Goal: Communication & Community: Answer question/provide support

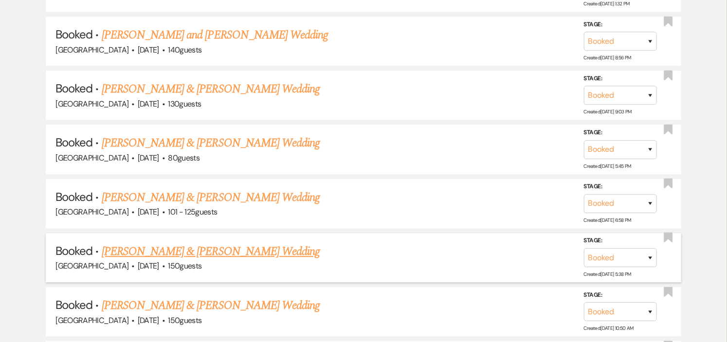
click at [227, 243] on link "Leanne Doherty & Harry McDonough's Wedding" at bounding box center [211, 252] width 218 height 18
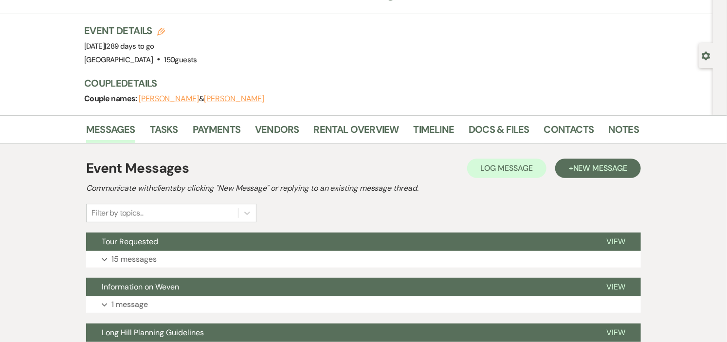
scroll to position [12, 0]
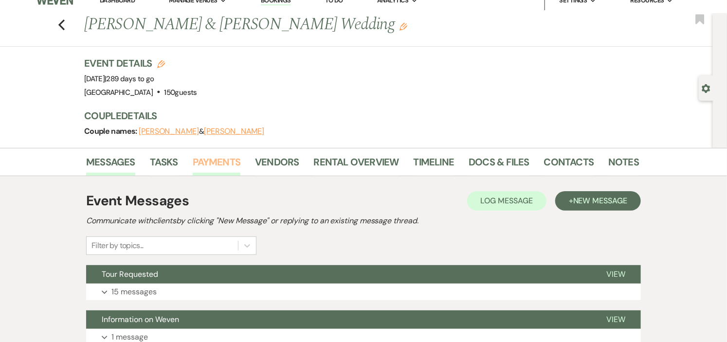
click at [221, 157] on link "Payments" at bounding box center [217, 164] width 48 height 21
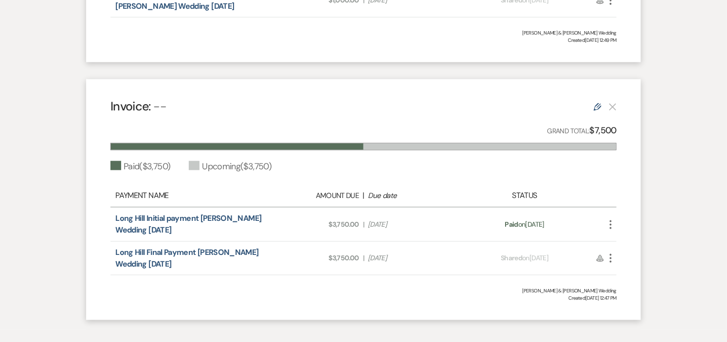
scroll to position [478, 0]
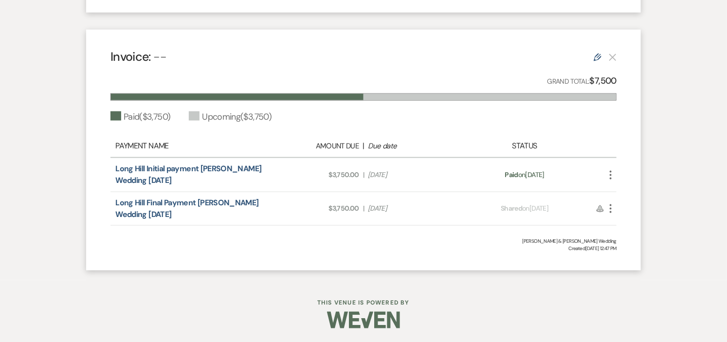
drag, startPoint x: 127, startPoint y: 166, endPoint x: 324, endPoint y: 168, distance: 197.2
click at [324, 170] on span "Amount Due: $3,750.00" at bounding box center [315, 175] width 90 height 10
click at [611, 208] on use "button" at bounding box center [611, 208] width 2 height 9
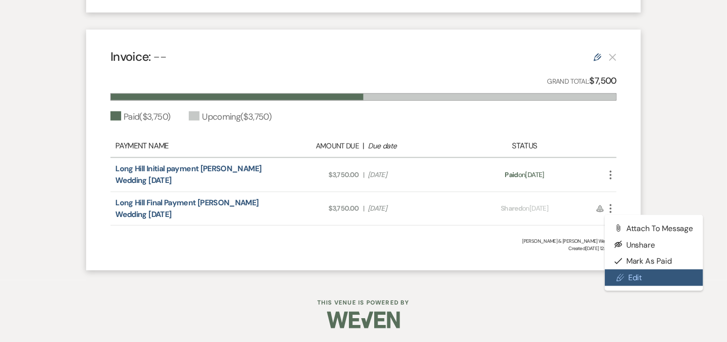
click at [626, 272] on link "Pencil Edit" at bounding box center [654, 278] width 98 height 17
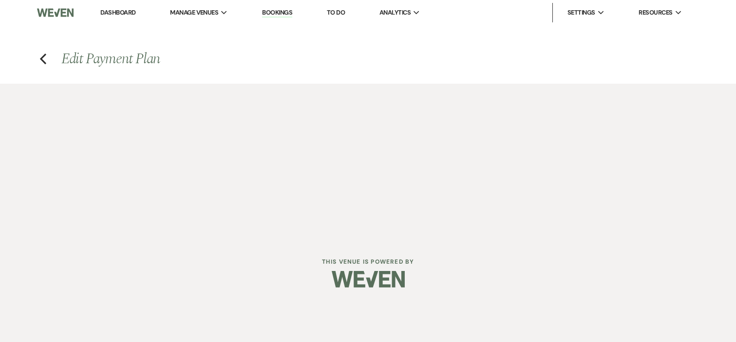
select select "1"
select select "2"
select select "percentage"
select select "true"
select select "both"
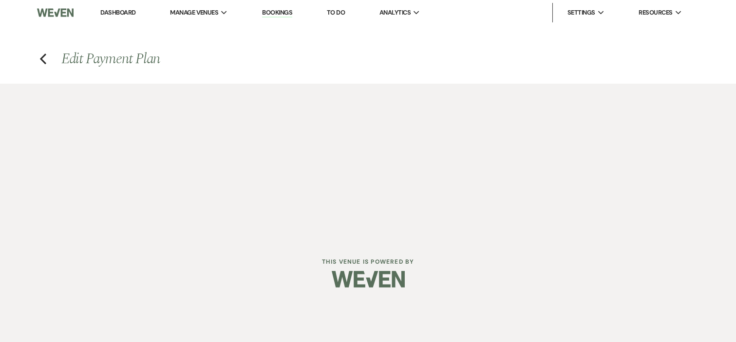
select select "daily"
select select "days"
select select "afterDueDate"
select select "complete"
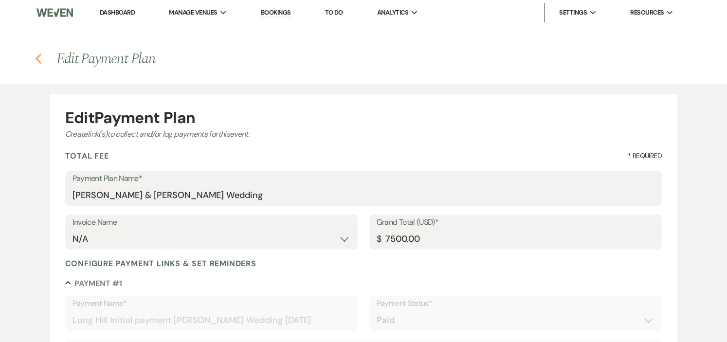
click at [39, 59] on icon "Previous" at bounding box center [38, 59] width 7 height 12
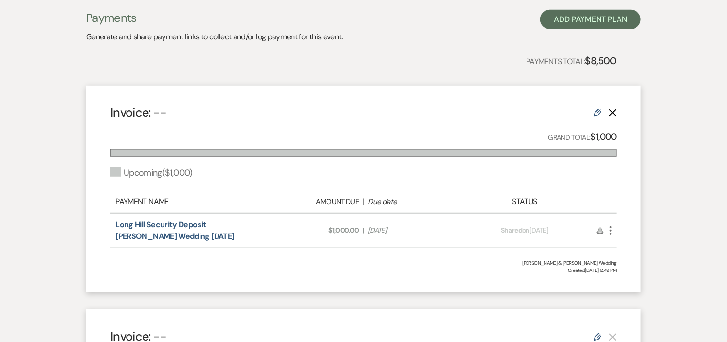
scroll to position [216, 0]
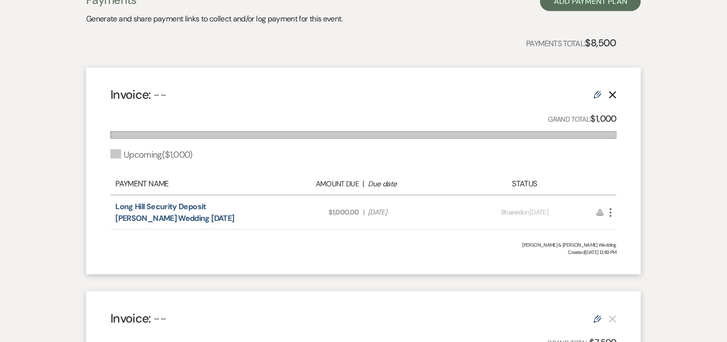
click at [611, 213] on icon "More" at bounding box center [611, 213] width 12 height 12
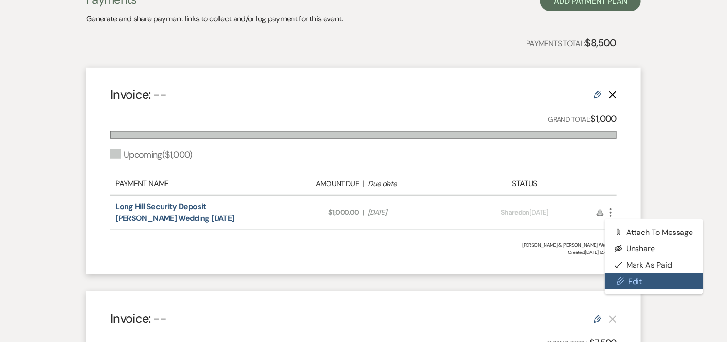
click at [622, 278] on use at bounding box center [620, 281] width 7 height 7
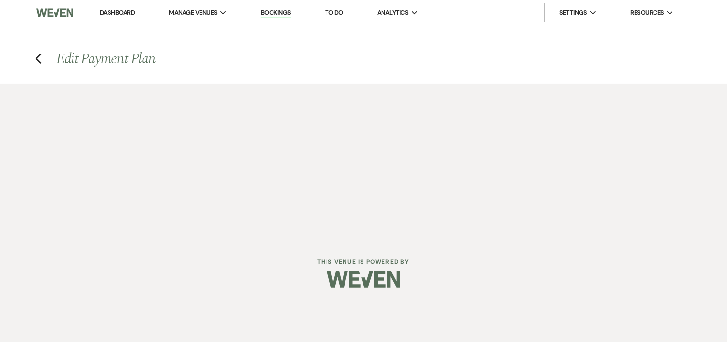
select select "2"
select select "flat"
select select "true"
select select "both"
select select "daily"
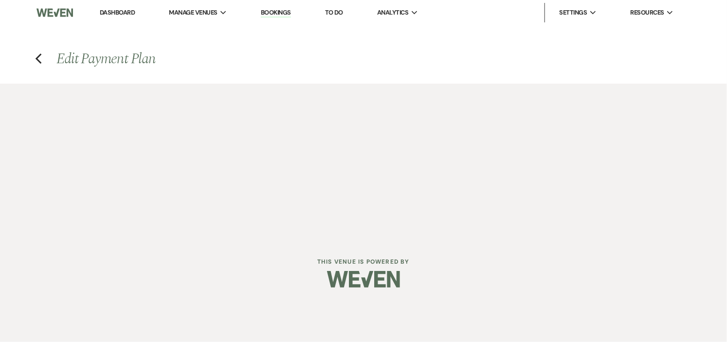
select select "days"
select select "afterDueDate"
select select "complete"
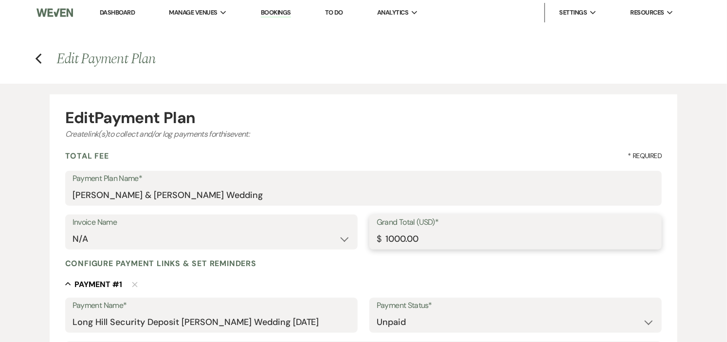
click at [439, 240] on input "1000.00" at bounding box center [516, 239] width 278 height 19
type input "1"
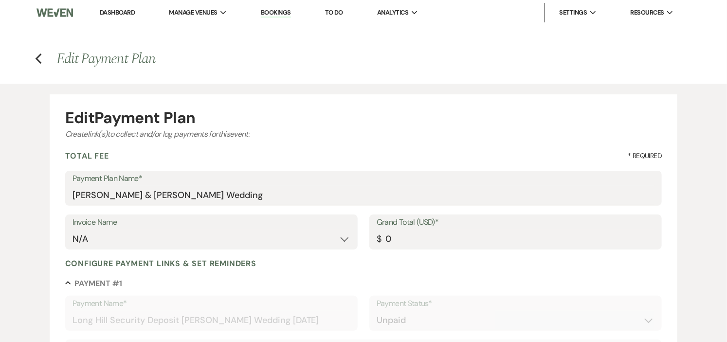
type input "0.00"
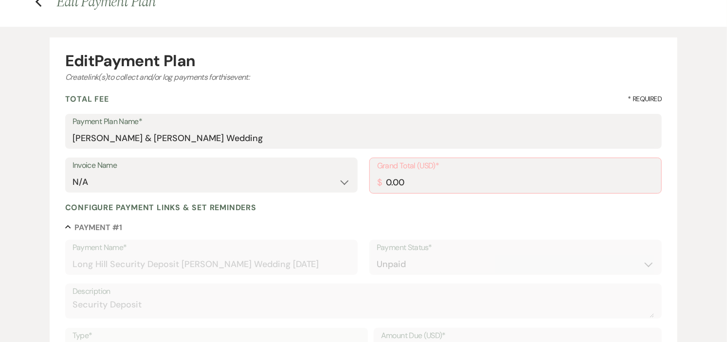
scroll to position [54, 0]
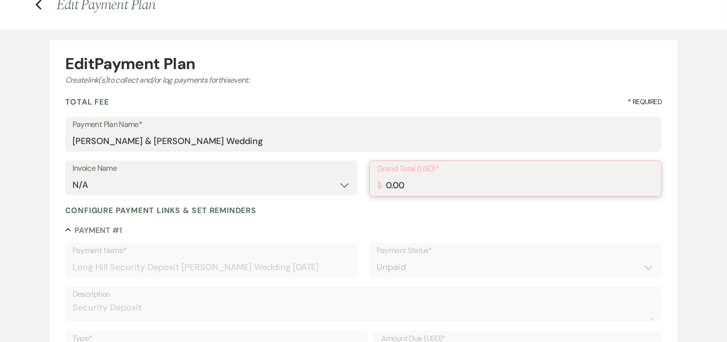
click at [464, 185] on input "0.00" at bounding box center [515, 185] width 277 height 19
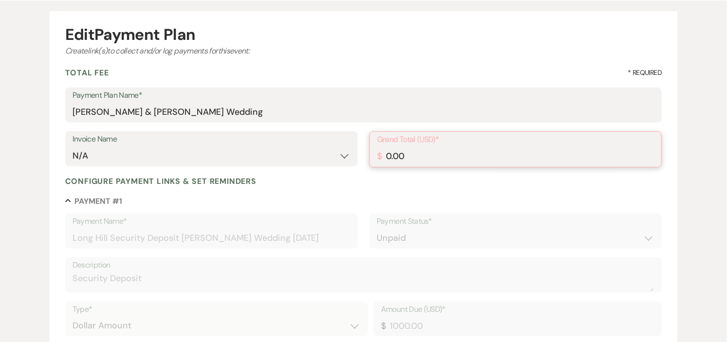
scroll to position [0, 0]
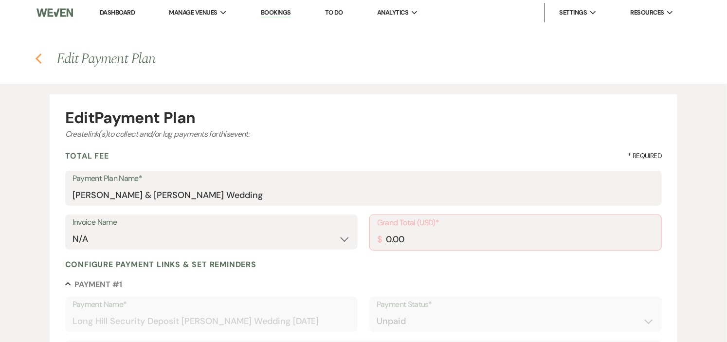
click at [38, 58] on icon "Previous" at bounding box center [38, 59] width 7 height 12
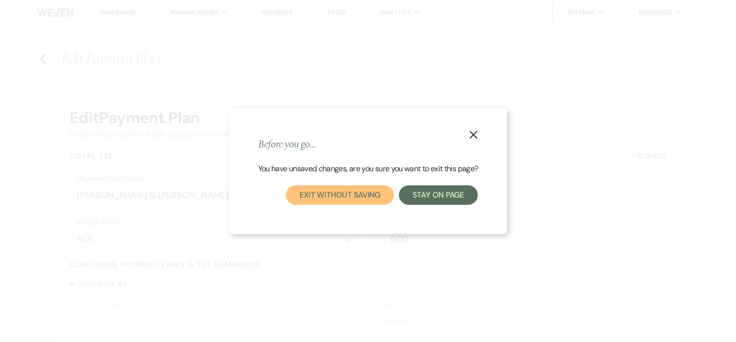
click at [329, 196] on button "Exit without saving" at bounding box center [340, 195] width 108 height 19
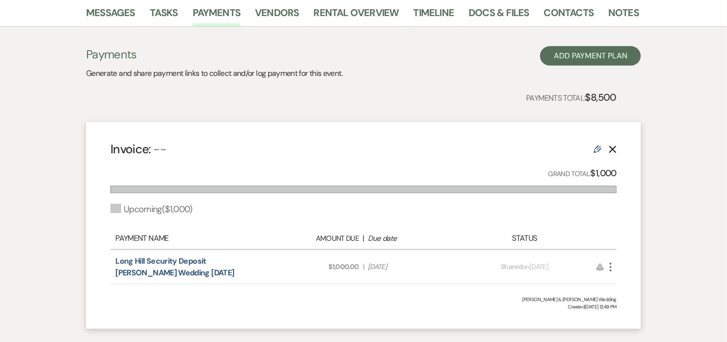
scroll to position [162, 0]
click at [614, 149] on use "button" at bounding box center [613, 149] width 7 height 7
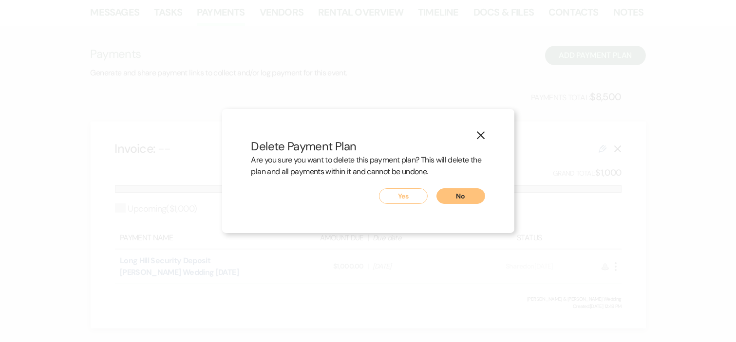
click at [389, 195] on button "Yes" at bounding box center [403, 196] width 49 height 16
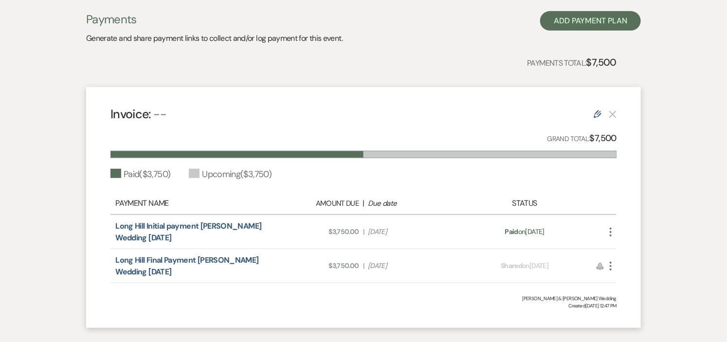
scroll to position [216, 0]
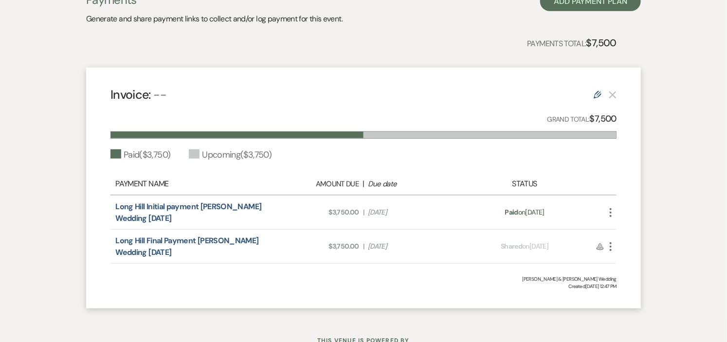
click at [595, 95] on icon "Edit" at bounding box center [598, 95] width 8 height 8
select select "1"
select select "2"
select select "percentage"
select select "true"
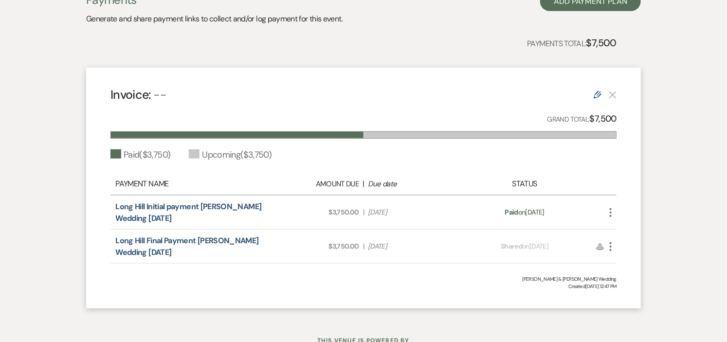
select select "both"
select select "daily"
select select "days"
select select "afterDueDate"
select select "complete"
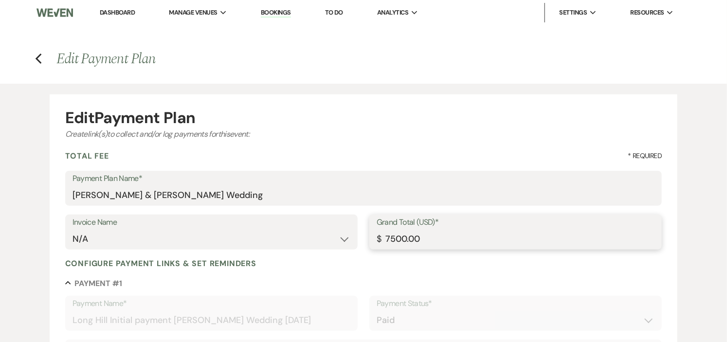
click at [446, 233] on input "7500.00" at bounding box center [516, 239] width 278 height 19
type input "750"
type input "375.00"
type input "75"
type input "37.50"
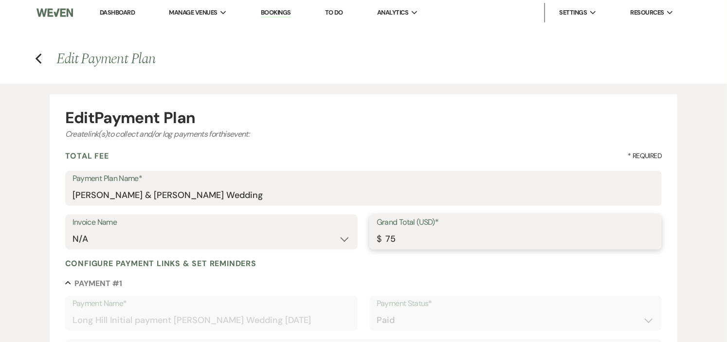
type input "7"
type input "3.50"
type input "3"
type input "1.50"
type input "37"
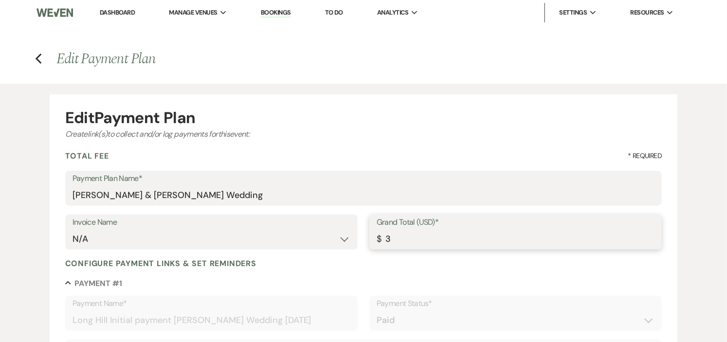
type input "18.50"
type input "375"
type input "187.50"
type input "3750"
type input "1875.00"
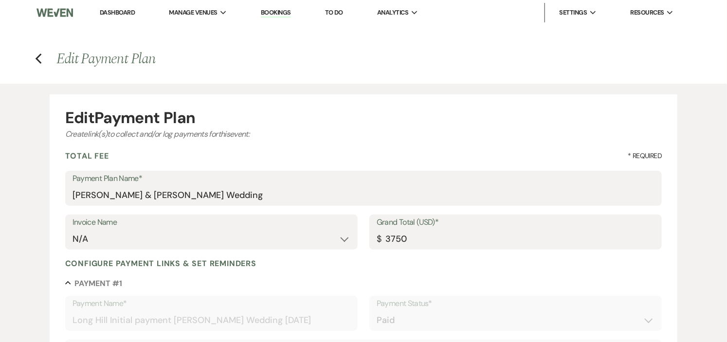
type input "3750.00"
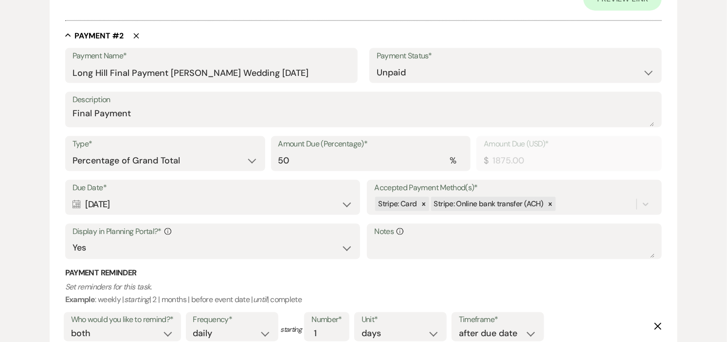
scroll to position [570, 0]
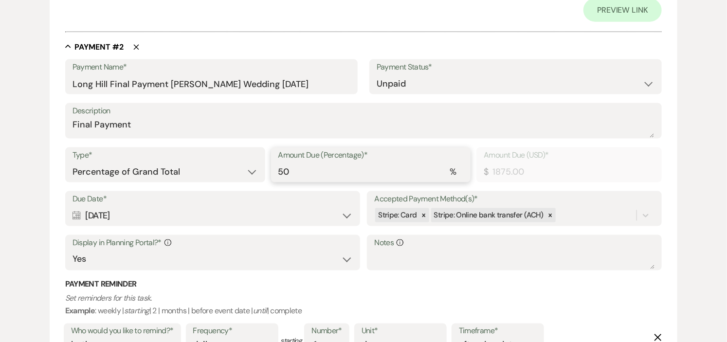
type input "49.99"
type input "1874.63"
click at [459, 174] on input "49.99" at bounding box center [372, 172] width 186 height 19
type input "49.98"
type input "1874.25"
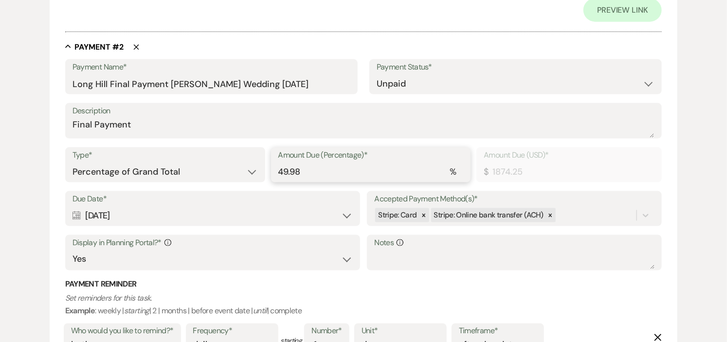
click at [459, 174] on input "49.98" at bounding box center [372, 172] width 186 height 19
type input "49.97"
type input "1873.88"
click at [459, 174] on input "49.97" at bounding box center [372, 172] width 186 height 19
type input "49.96"
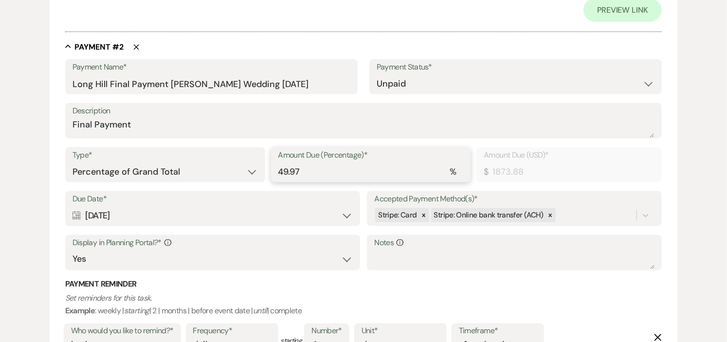
type input "1873.50"
click at [459, 174] on input "49.96" at bounding box center [372, 172] width 186 height 19
type input "49.95"
type input "1873.13"
click at [459, 174] on input "49.95" at bounding box center [372, 172] width 186 height 19
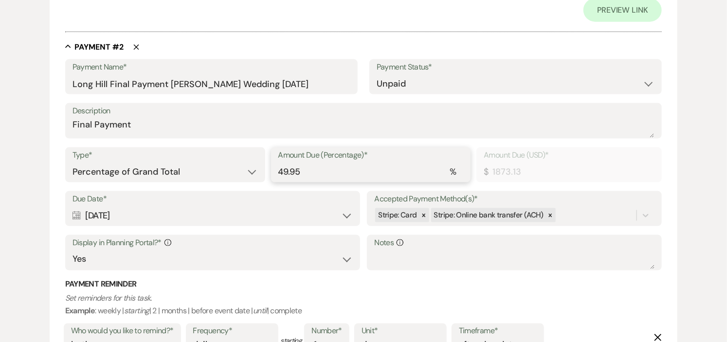
type input "49.94"
type input "1872.75"
click at [459, 174] on input "49.94" at bounding box center [372, 172] width 186 height 19
type input "49.93"
type input "1872.38"
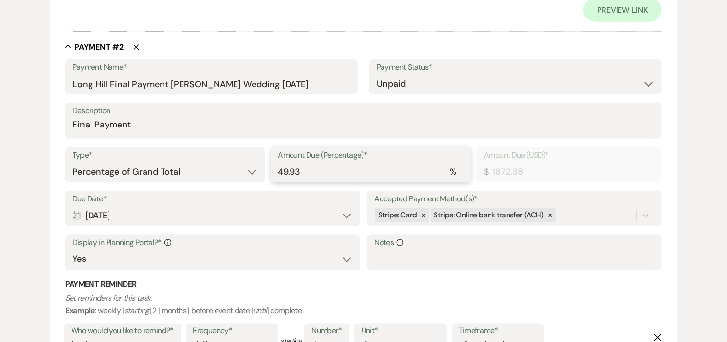
click at [459, 174] on input "49.93" at bounding box center [372, 172] width 186 height 19
type input "49.92"
type input "1872.00"
click at [459, 174] on input "49.92" at bounding box center [372, 172] width 186 height 19
type input "49.91"
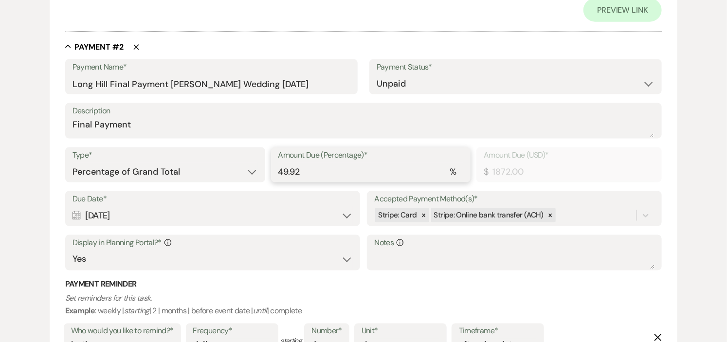
type input "1871.63"
type input "49.9"
type input "1871.25"
type input "49.89"
type input "1870.88"
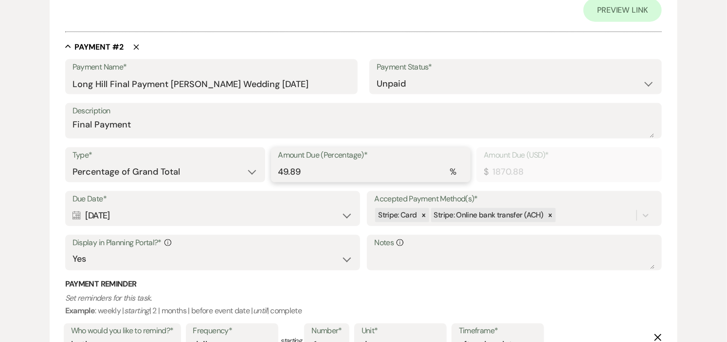
type input "49.88"
type input "1870.50"
type input "49.87"
type input "1870.13"
type input "49.86"
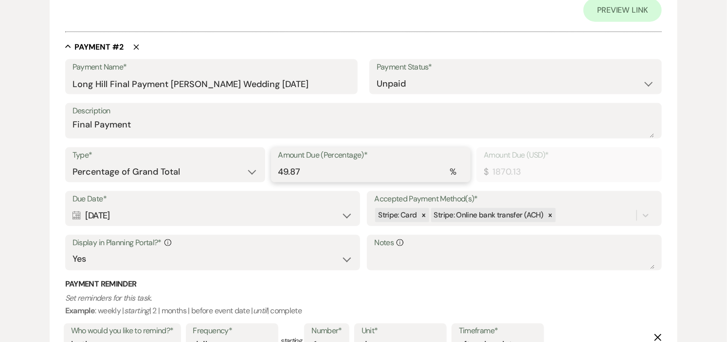
type input "1869.75"
type input "49.85"
type input "1869.38"
type input "49.84"
type input "1869.00"
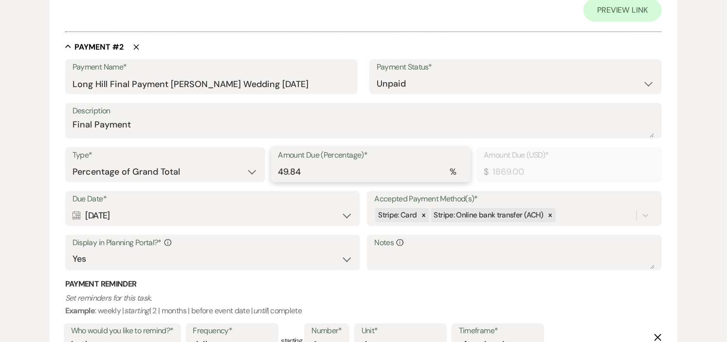
type input "49.83"
type input "1868.63"
type input "49.82"
type input "1868.25"
type input "49.81"
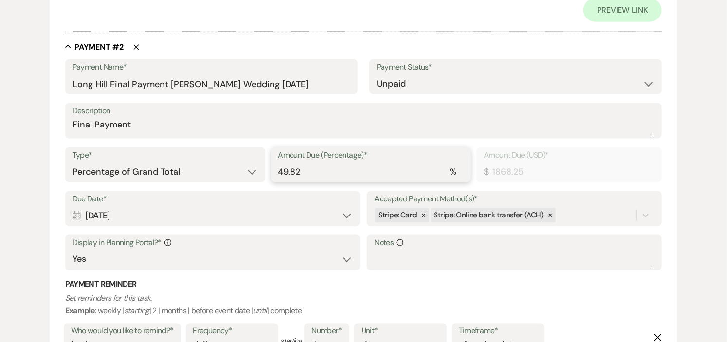
type input "1867.88"
type input "49.8"
type input "1867.50"
type input "49.79"
type input "1867.13"
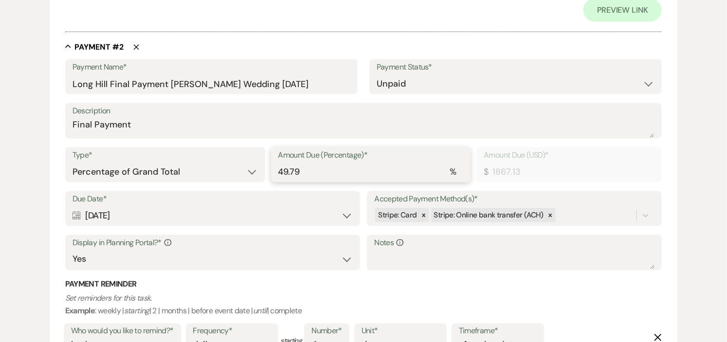
type input "49.78"
type input "1866.75"
type input "49.77"
type input "1866.38"
type input "49.76"
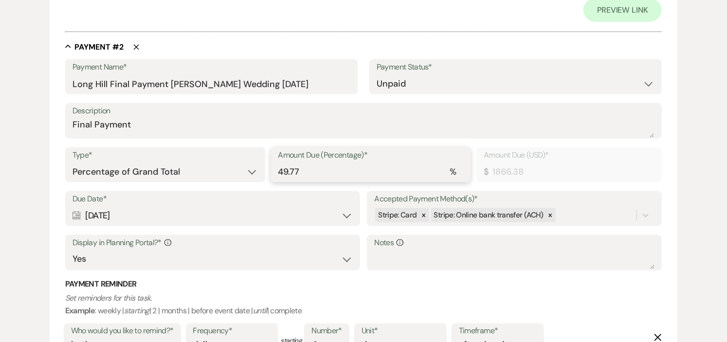
type input "1866.00"
type input "49.75"
type input "1865.63"
type input "49.74"
type input "1865.25"
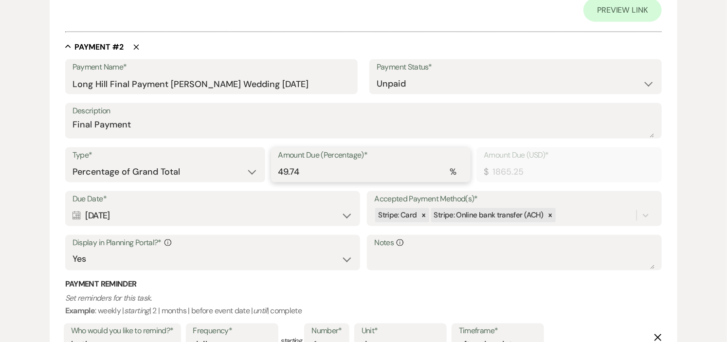
type input "49.73"
type input "1864.87"
type input "49.72"
type input "1864.50"
type input "49.71"
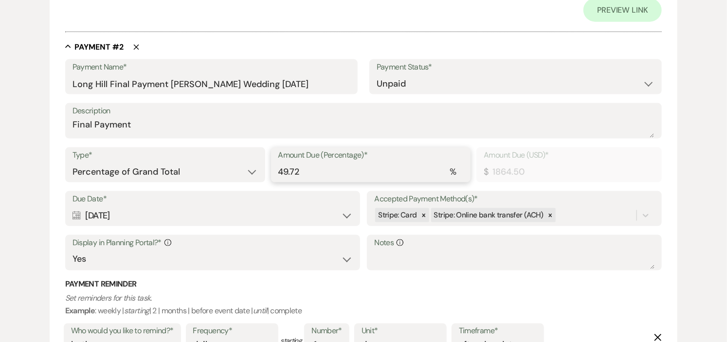
type input "1864.13"
type input "49.7"
type input "1863.75"
type input "49.69"
type input "1863.37"
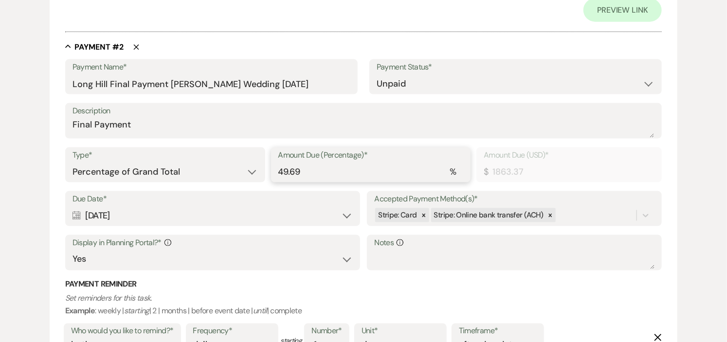
type input "49.68"
type input "1863.00"
type input "49.67"
type input "1862.62"
type input "49.66"
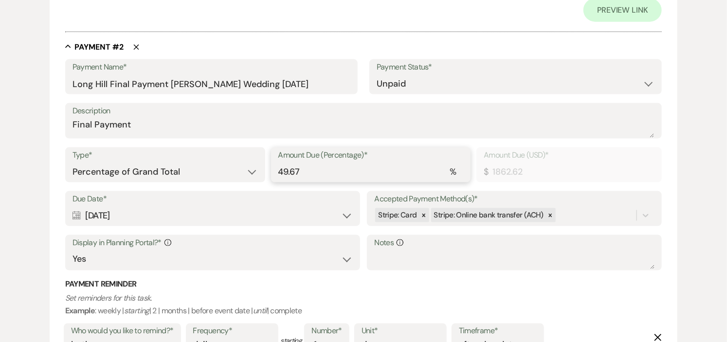
type input "1862.25"
type input "49.65"
type input "1861.88"
type input "49.64"
type input "1861.50"
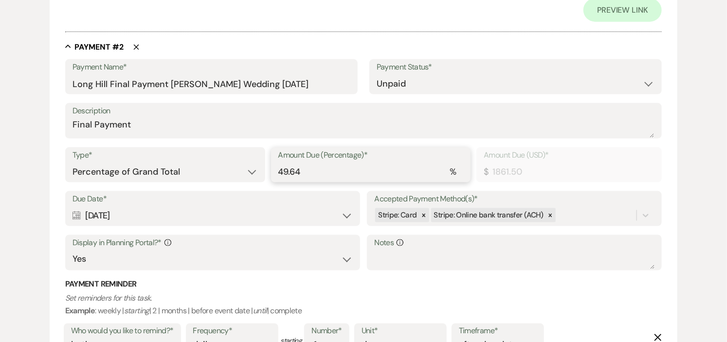
type input "49.63"
type input "1861.13"
type input "49.62"
type input "1860.75"
click at [459, 174] on input "49.62" at bounding box center [372, 172] width 186 height 19
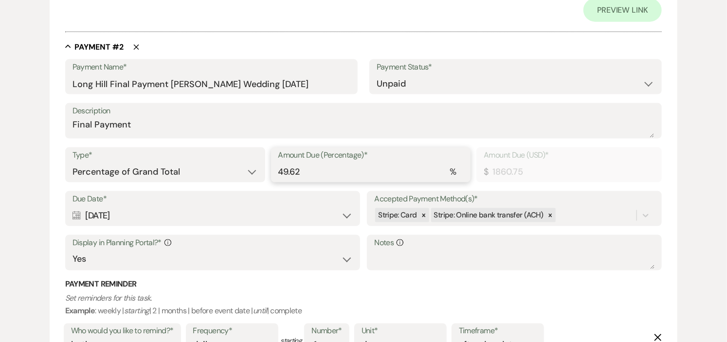
drag, startPoint x: 353, startPoint y: 175, endPoint x: 217, endPoint y: 179, distance: 135.9
click at [217, 179] on div "Type* Dollar Amount Percentage of Grand Total Amount Due (Percentage)* % 49.62 …" at bounding box center [363, 170] width 597 height 44
type input "0"
type input "0.00"
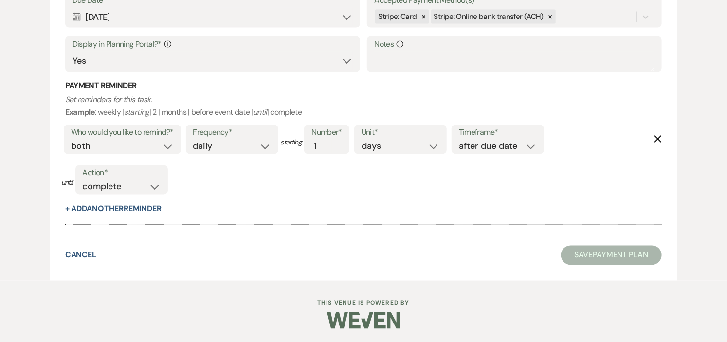
scroll to position [745, 0]
click at [578, 251] on button "Save Payment Plan" at bounding box center [611, 254] width 101 height 19
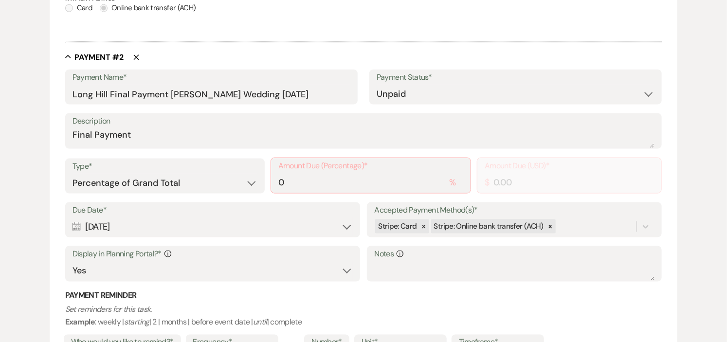
scroll to position [530, 0]
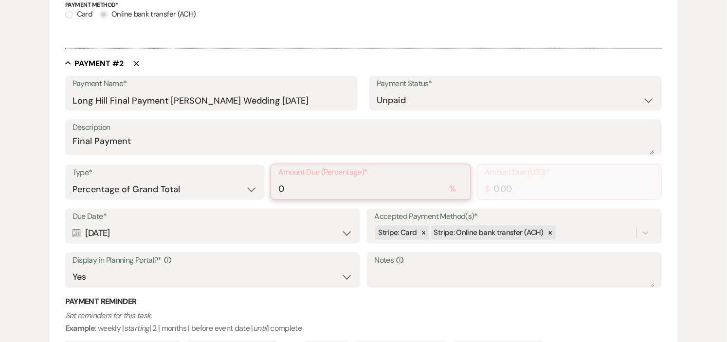
click at [303, 180] on input "0" at bounding box center [371, 189] width 185 height 19
type input "0.01"
type input "0.38"
type input "0.01"
click at [459, 185] on input "0.01" at bounding box center [372, 189] width 186 height 19
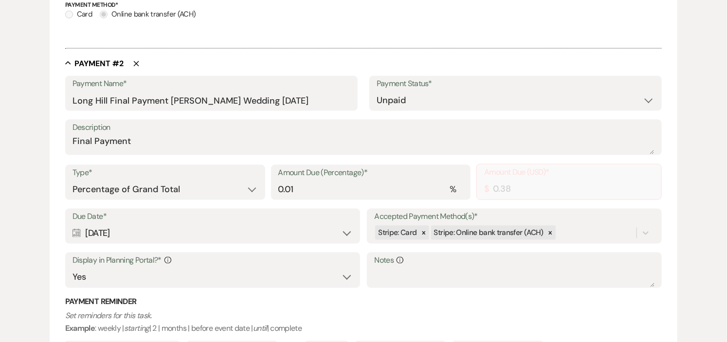
click at [137, 62] on use "button" at bounding box center [135, 63] width 5 height 5
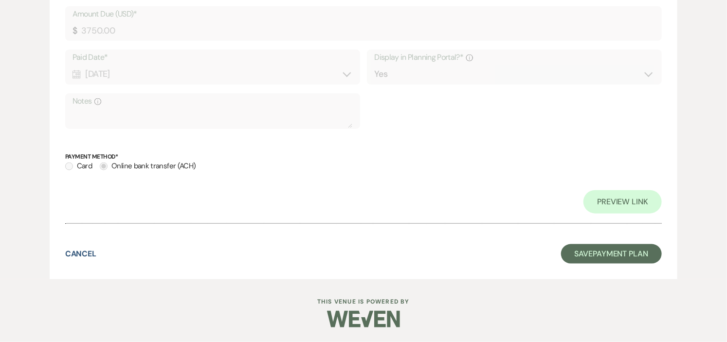
scroll to position [377, 0]
click at [605, 254] on button "Save Payment Plan" at bounding box center [611, 254] width 101 height 19
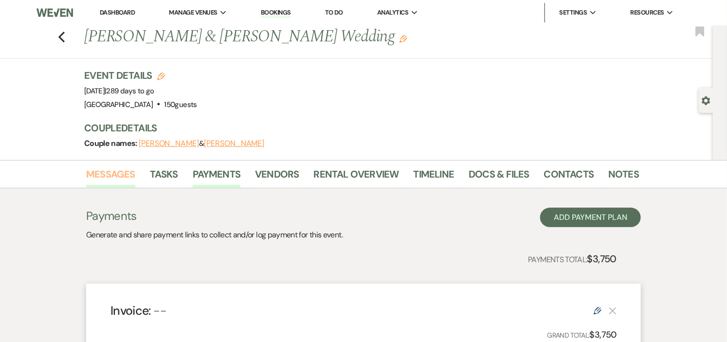
click at [116, 172] on link "Messages" at bounding box center [110, 177] width 49 height 21
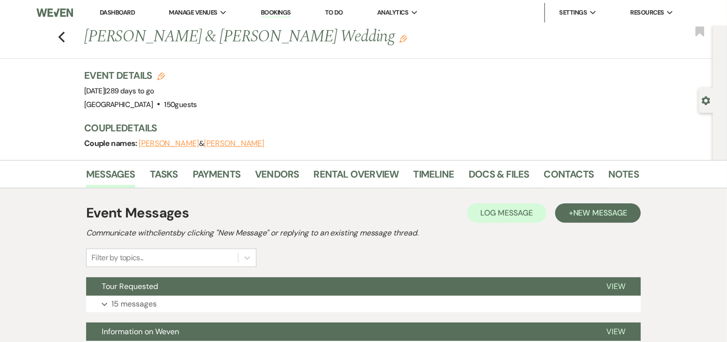
click at [127, 75] on h3 "Event Details Edit" at bounding box center [140, 76] width 113 height 14
click at [103, 176] on link "Messages" at bounding box center [110, 177] width 49 height 21
click at [165, 75] on use "button" at bounding box center [161, 77] width 8 height 8
select select "441"
select select "false"
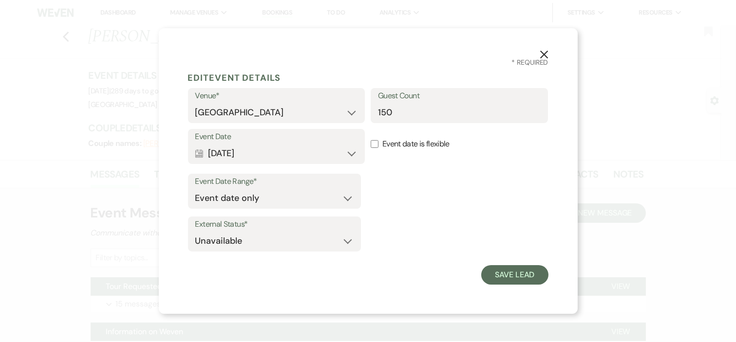
click at [541, 55] on icon "X" at bounding box center [543, 54] width 9 height 9
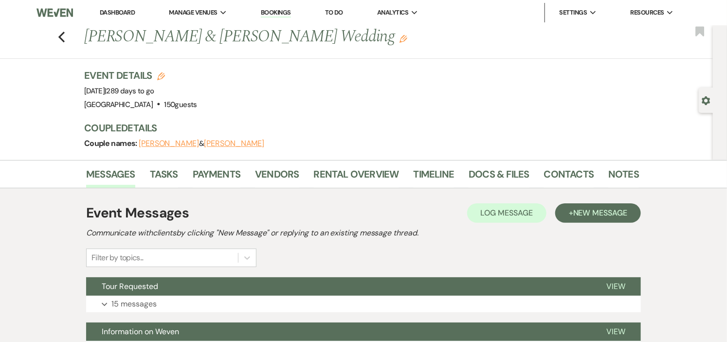
click at [705, 100] on icon "Gear" at bounding box center [706, 100] width 9 height 9
select select "5"
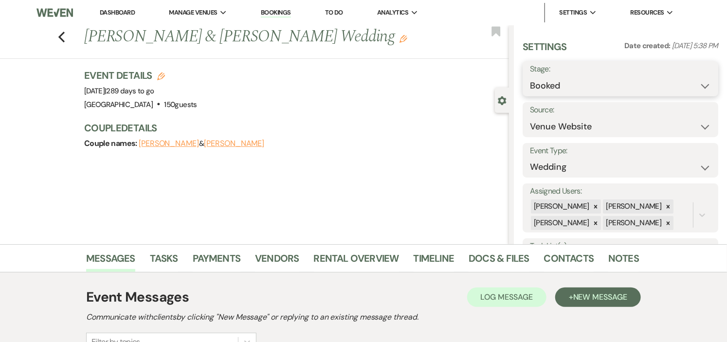
click at [696, 85] on select "Booked Lost" at bounding box center [620, 85] width 181 height 19
select select "8"
click at [530, 76] on select "Booked Lost" at bounding box center [620, 85] width 181 height 19
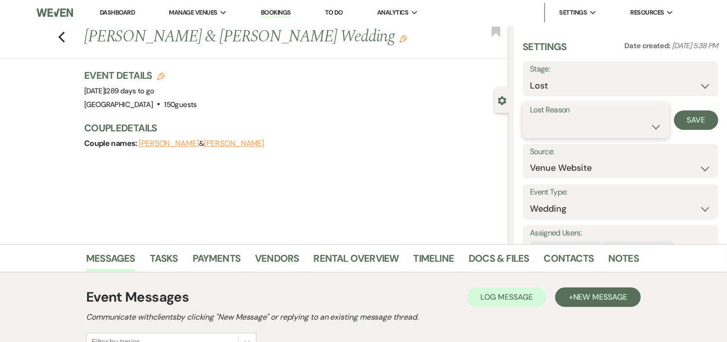
click at [642, 127] on select "Booked Elsewhere Budget Date Unavailable No Response Not a Good Match Capacity …" at bounding box center [596, 126] width 132 height 19
select select "11"
click at [530, 117] on select "Booked Elsewhere Budget Date Unavailable No Response Not a Good Match Capacity …" at bounding box center [596, 126] width 132 height 19
click at [683, 123] on button "Save" at bounding box center [696, 120] width 44 height 19
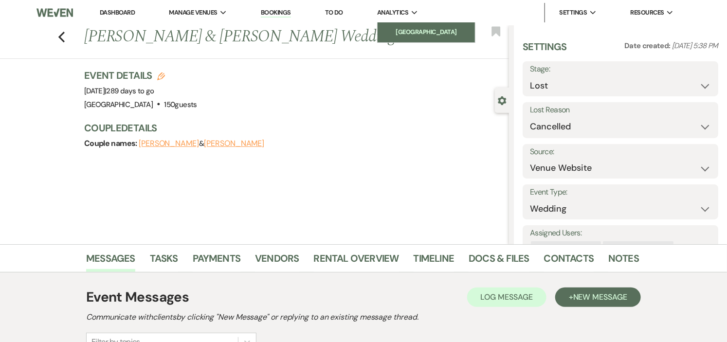
click at [423, 28] on li "[GEOGRAPHIC_DATA]" at bounding box center [427, 32] width 88 height 10
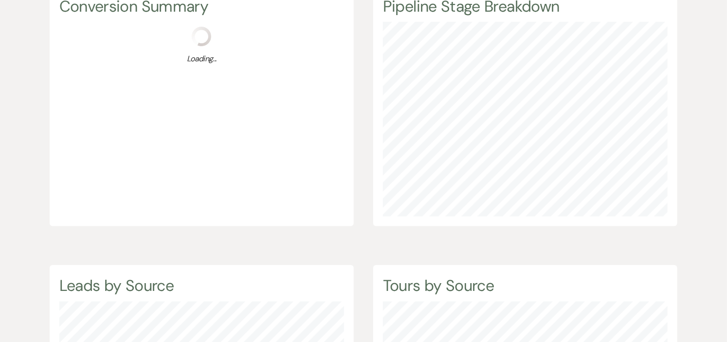
scroll to position [162, 0]
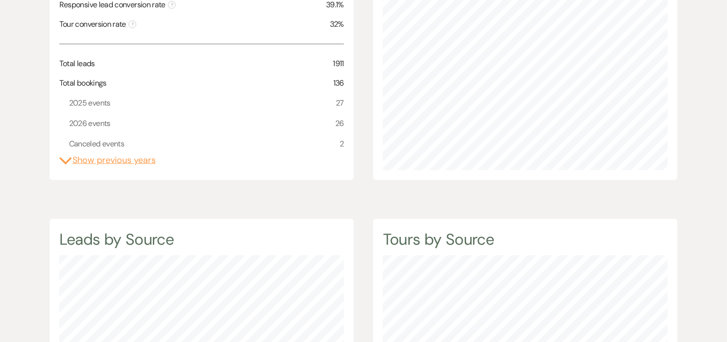
scroll to position [216, 0]
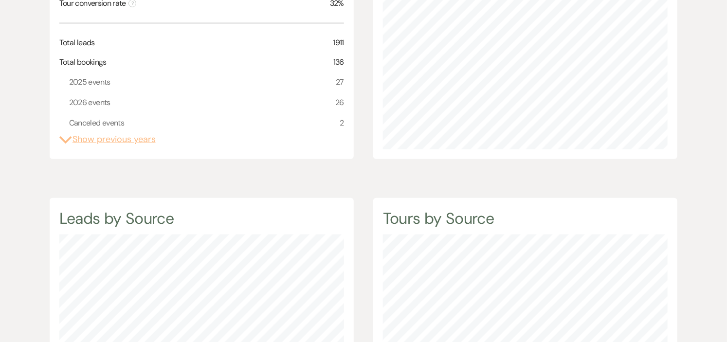
click at [66, 138] on icon "Expand" at bounding box center [65, 140] width 13 height 9
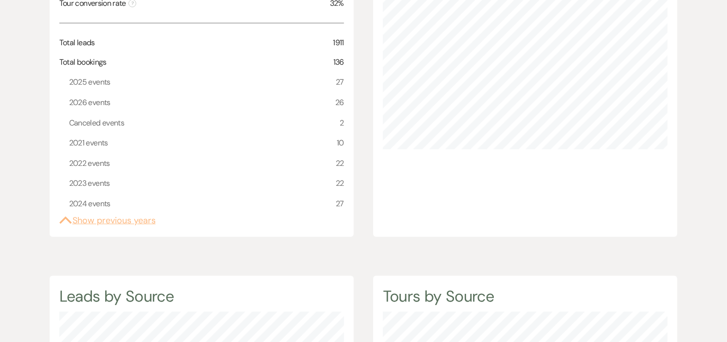
scroll to position [0, 0]
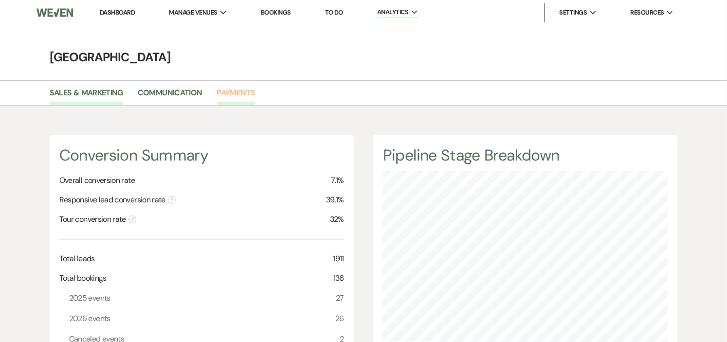
click at [220, 93] on link "Payments" at bounding box center [236, 96] width 38 height 19
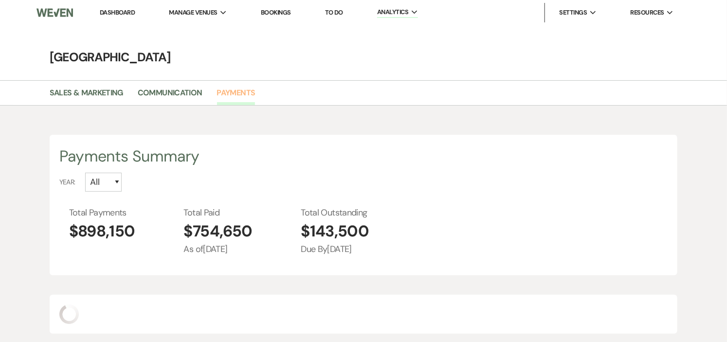
scroll to position [342, 727]
select select "2025"
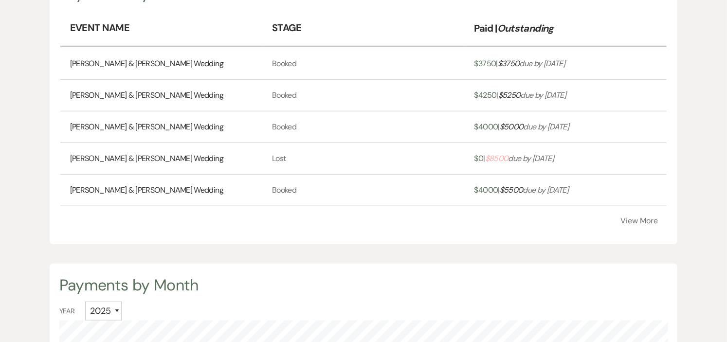
scroll to position [324, 0]
click at [158, 156] on link "Courtney Wise & Mike Carson's Wedding" at bounding box center [146, 158] width 153 height 12
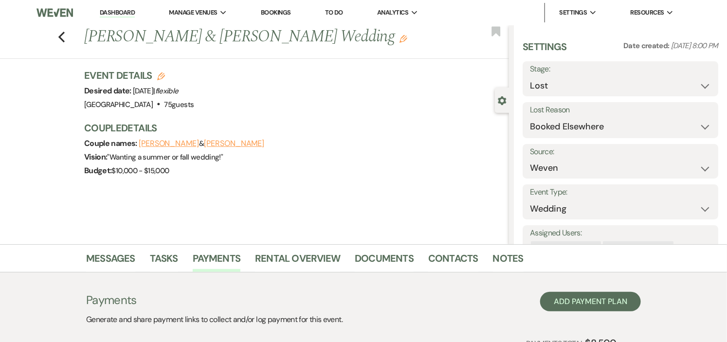
scroll to position [54, 0]
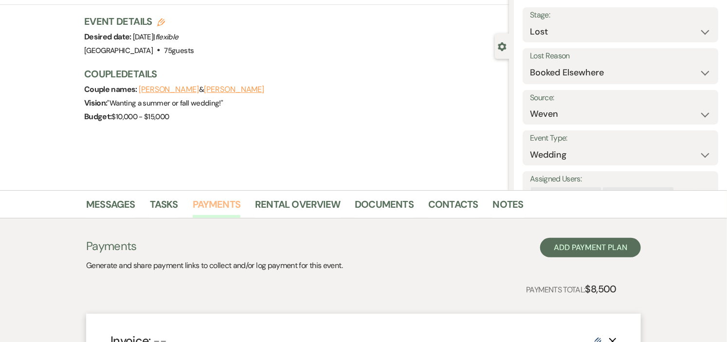
click at [220, 201] on link "Payments" at bounding box center [217, 207] width 48 height 21
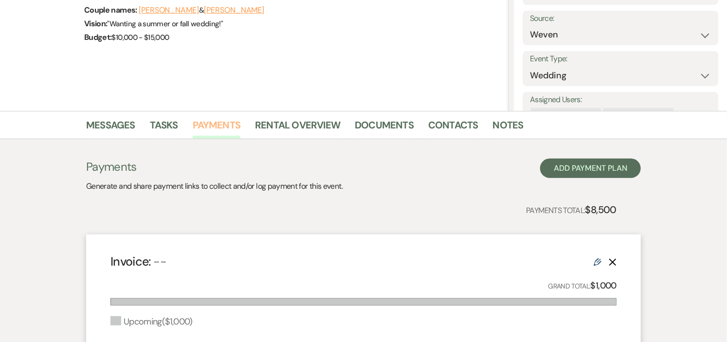
scroll to position [216, 0]
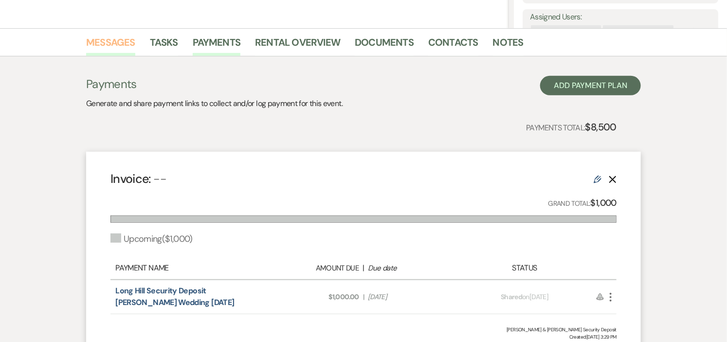
click at [114, 44] on link "Messages" at bounding box center [110, 45] width 49 height 21
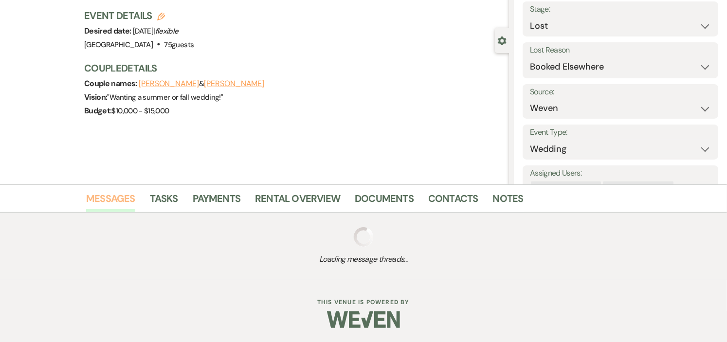
scroll to position [177, 0]
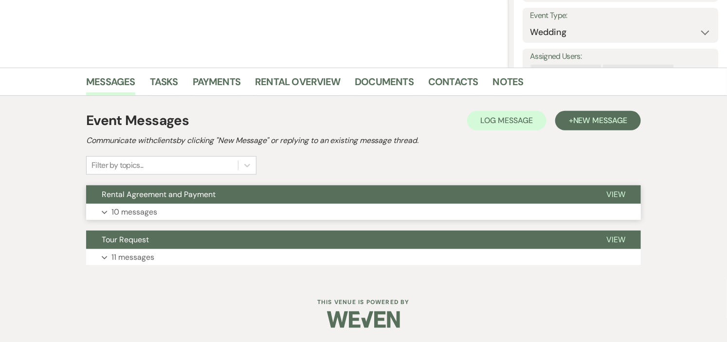
click at [333, 193] on button "Rental Agreement and Payment" at bounding box center [338, 195] width 505 height 19
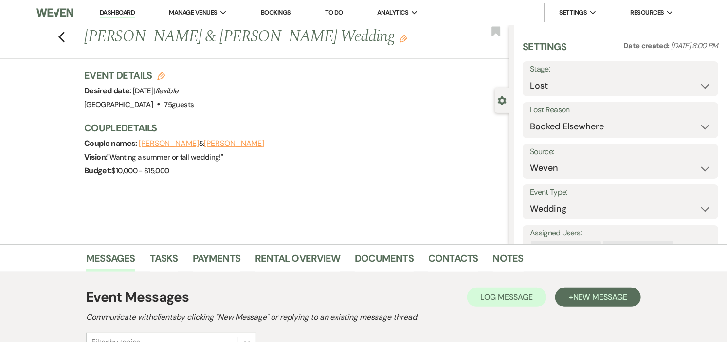
scroll to position [54, 0]
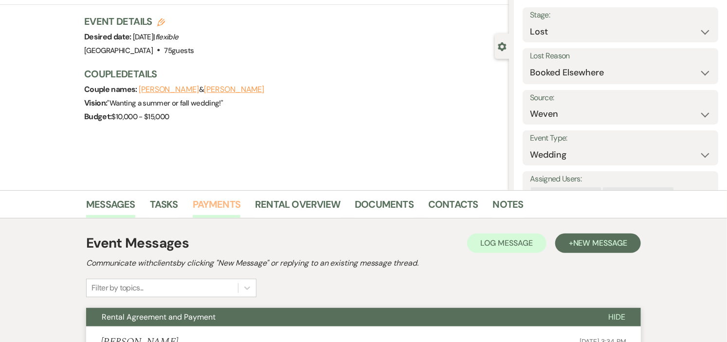
click at [215, 203] on link "Payments" at bounding box center [217, 207] width 48 height 21
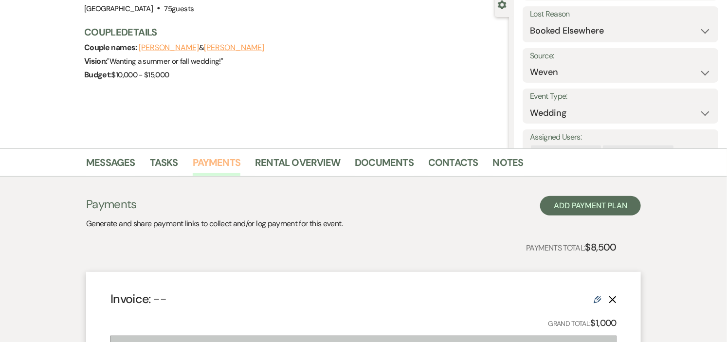
scroll to position [216, 0]
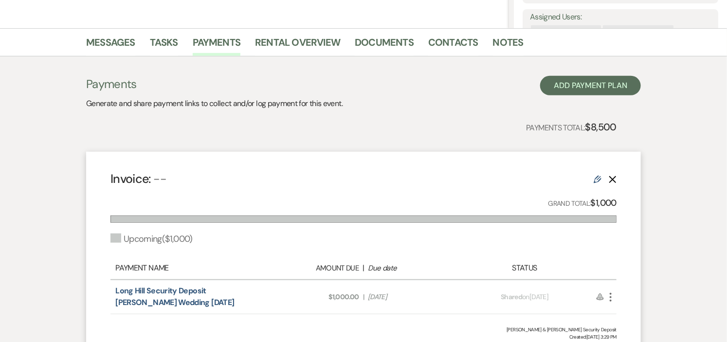
click at [612, 179] on icon "Delete" at bounding box center [613, 180] width 8 height 8
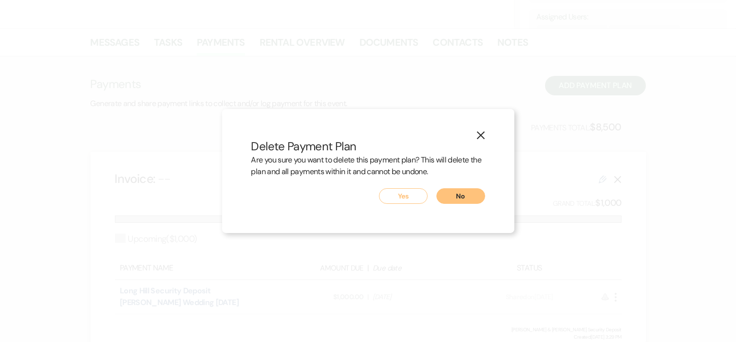
click at [398, 196] on button "Yes" at bounding box center [403, 196] width 49 height 16
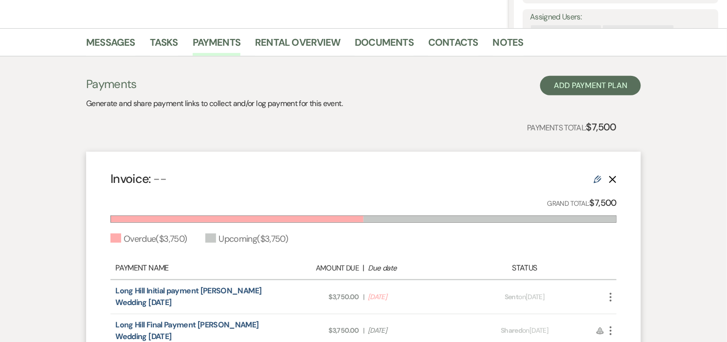
click at [612, 177] on icon "Delete" at bounding box center [613, 180] width 8 height 8
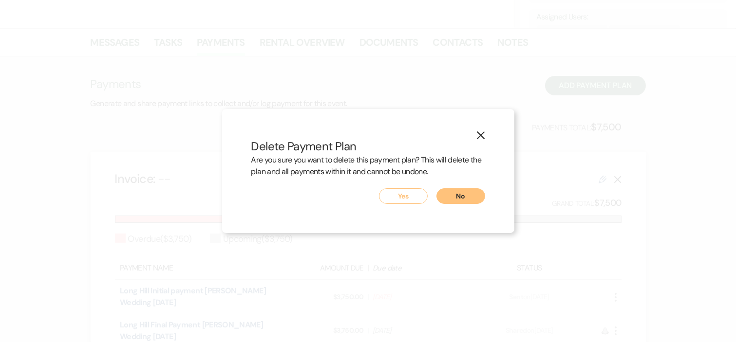
click at [403, 196] on button "Yes" at bounding box center [403, 196] width 49 height 16
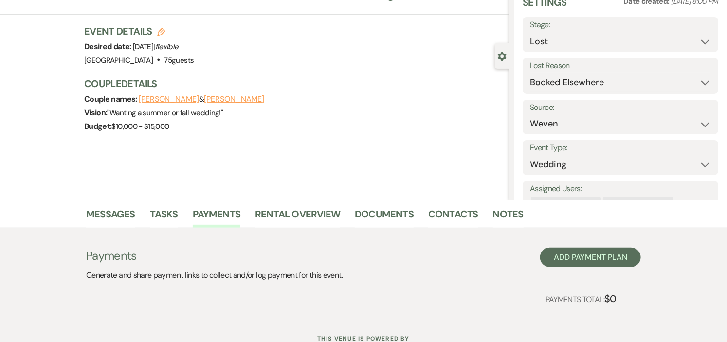
scroll to position [0, 0]
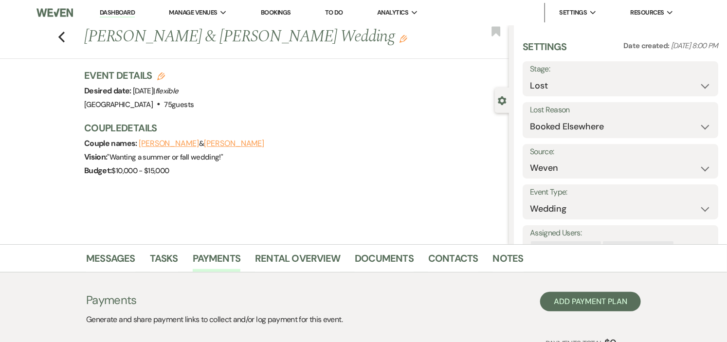
click at [112, 9] on link "Dashboard" at bounding box center [117, 12] width 35 height 9
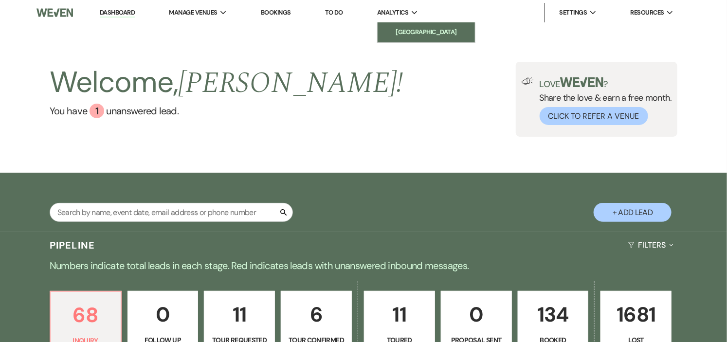
click at [420, 29] on li "[GEOGRAPHIC_DATA]" at bounding box center [427, 32] width 88 height 10
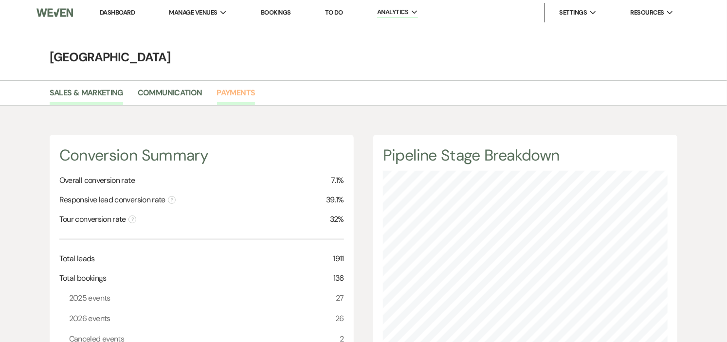
click at [236, 91] on link "Payments" at bounding box center [236, 96] width 38 height 19
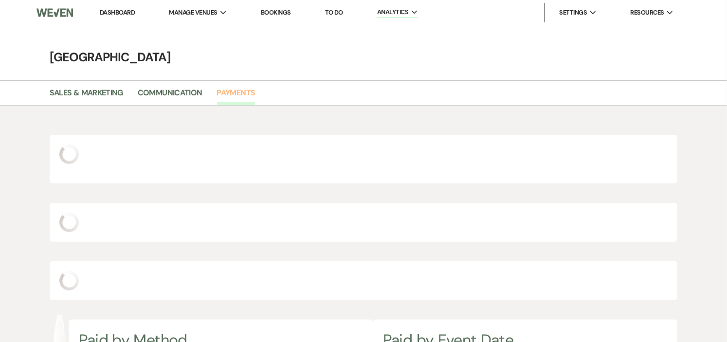
scroll to position [342, 727]
select select "2025"
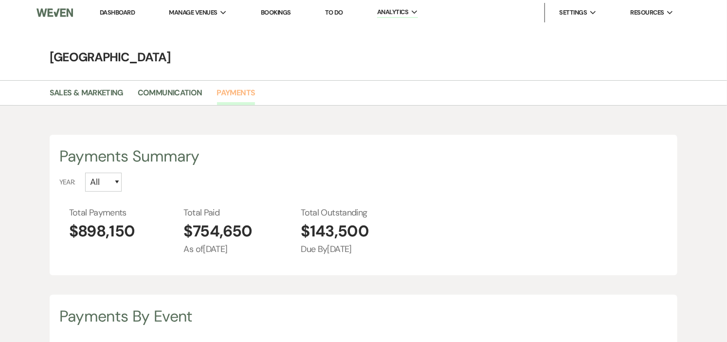
scroll to position [0, 0]
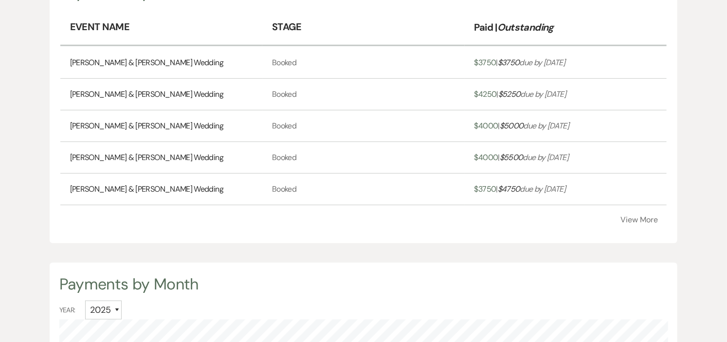
click at [636, 217] on button "View More" at bounding box center [639, 220] width 37 height 8
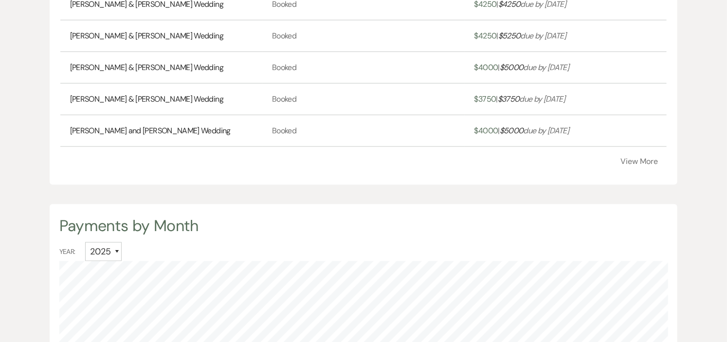
click at [644, 158] on button "View More" at bounding box center [639, 162] width 37 height 8
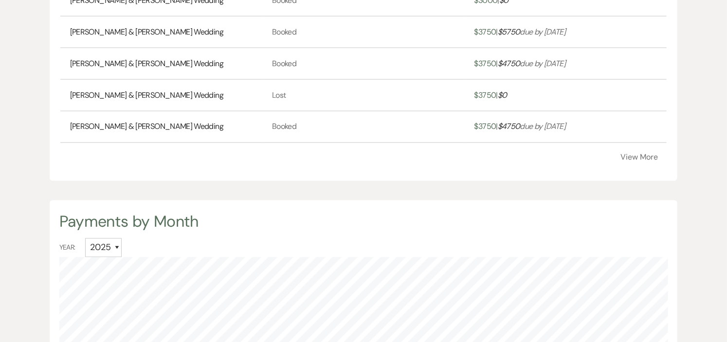
click at [639, 156] on button "View More" at bounding box center [639, 158] width 37 height 8
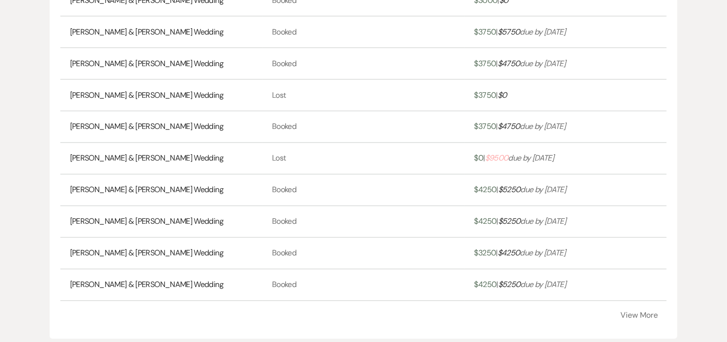
click at [140, 157] on link "Hannah Pease & Spencer Koller's Wedding" at bounding box center [146, 159] width 153 height 12
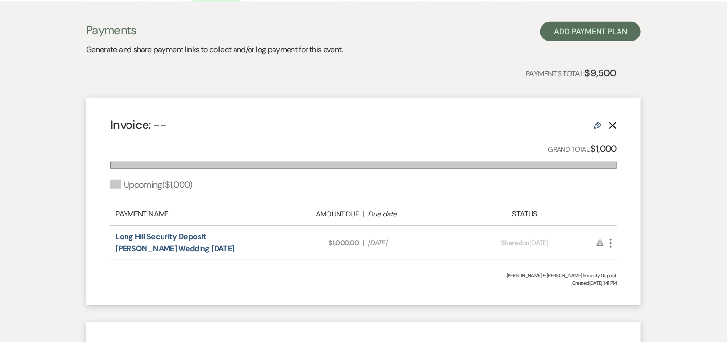
scroll to position [162, 0]
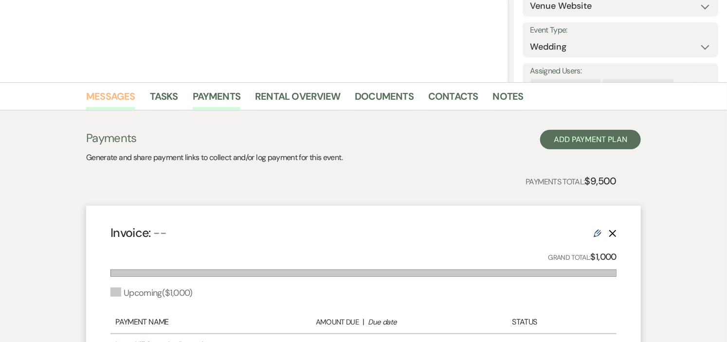
click at [111, 95] on link "Messages" at bounding box center [110, 99] width 49 height 21
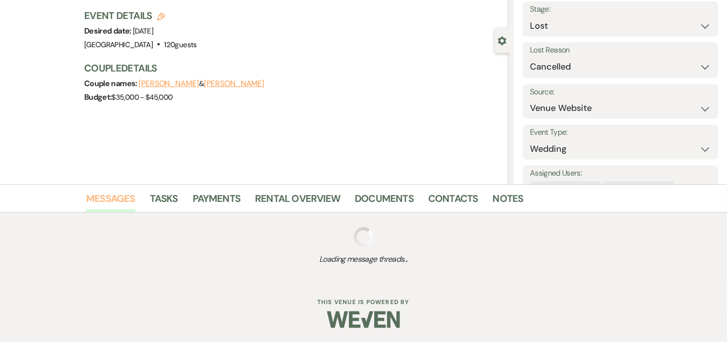
scroll to position [162, 0]
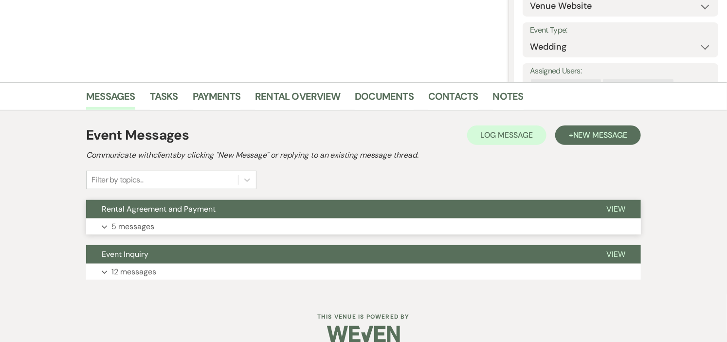
click at [348, 206] on button "Rental Agreement and Payment" at bounding box center [338, 209] width 505 height 19
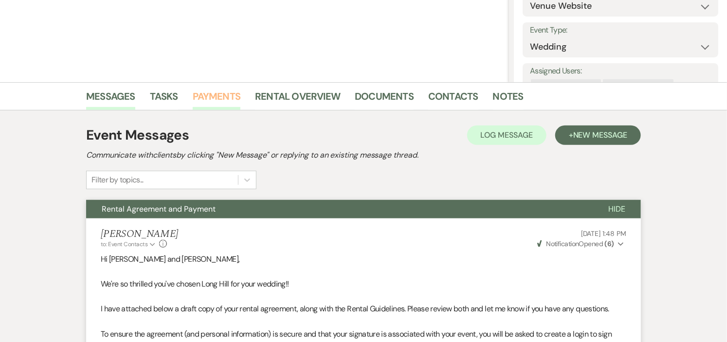
click at [216, 93] on link "Payments" at bounding box center [217, 99] width 48 height 21
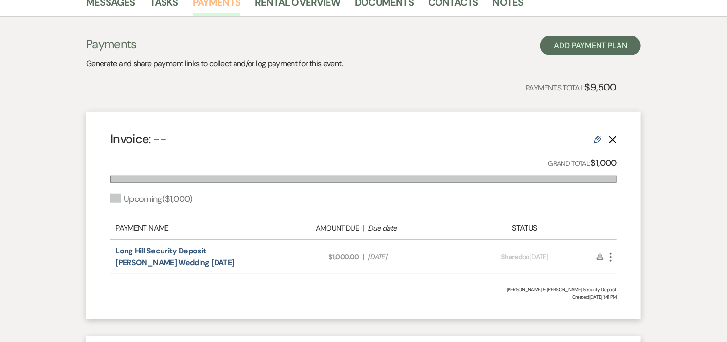
scroll to position [270, 0]
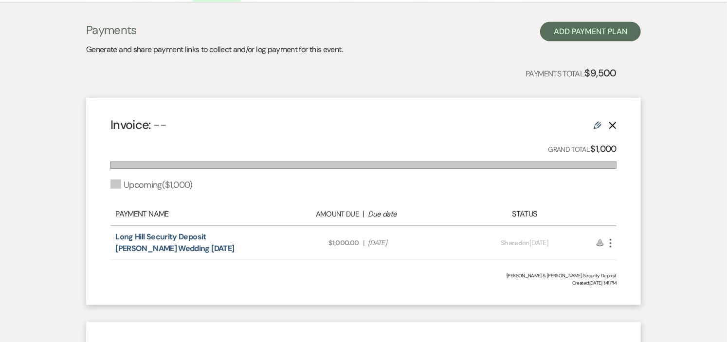
click at [612, 125] on icon "Delete" at bounding box center [613, 126] width 8 height 8
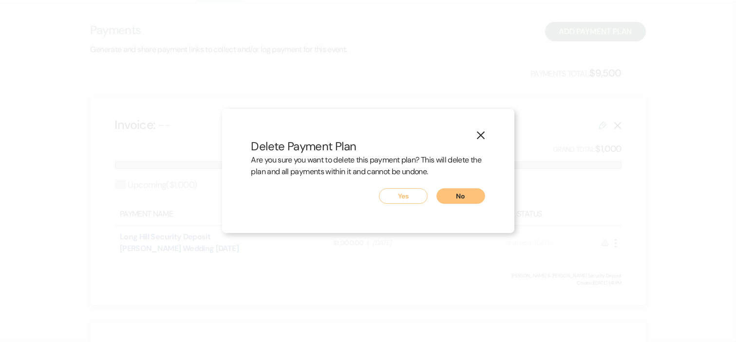
click at [412, 193] on button "Yes" at bounding box center [403, 196] width 49 height 16
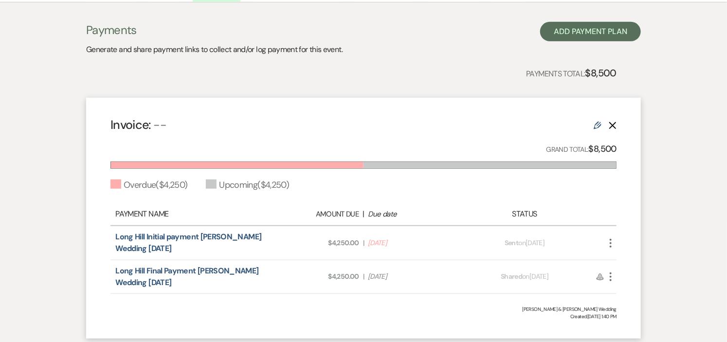
scroll to position [324, 0]
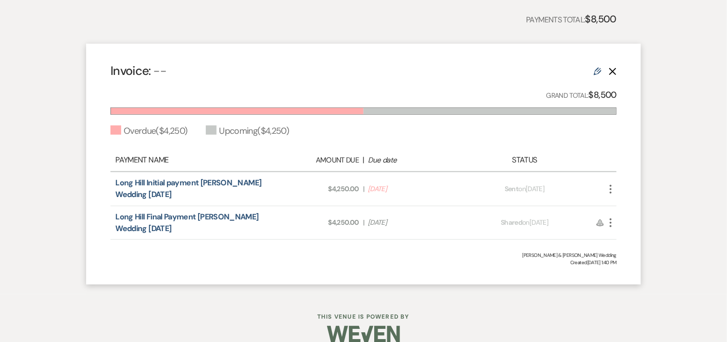
click at [612, 72] on icon "Delete" at bounding box center [613, 72] width 8 height 8
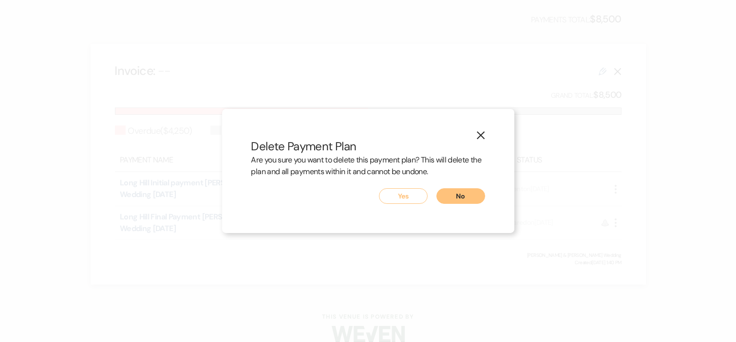
click at [403, 197] on button "Yes" at bounding box center [403, 196] width 49 height 16
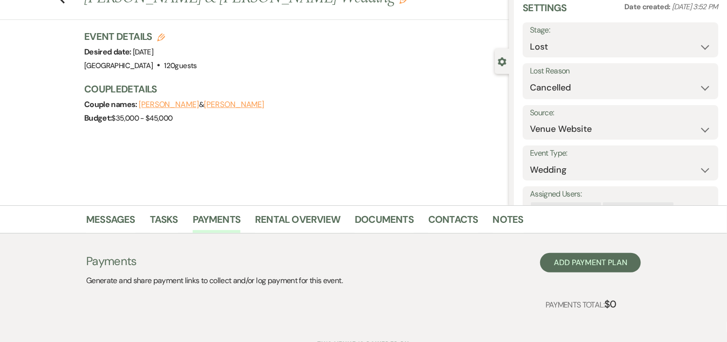
scroll to position [0, 0]
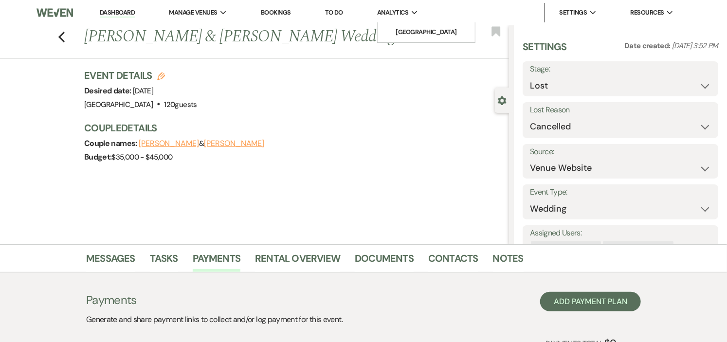
click at [392, 8] on span "Analytics" at bounding box center [392, 13] width 31 height 10
click at [403, 30] on li "[GEOGRAPHIC_DATA]" at bounding box center [427, 32] width 88 height 10
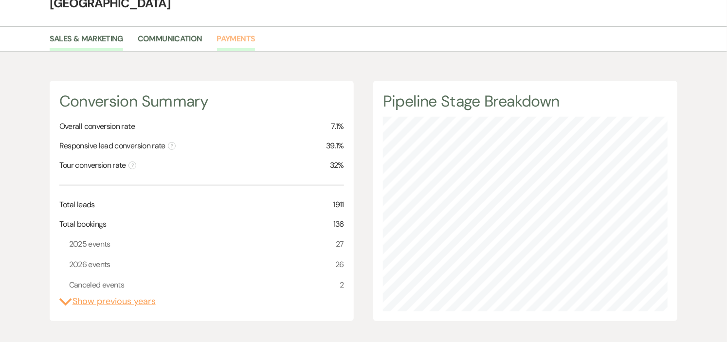
click at [239, 38] on link "Payments" at bounding box center [236, 42] width 38 height 19
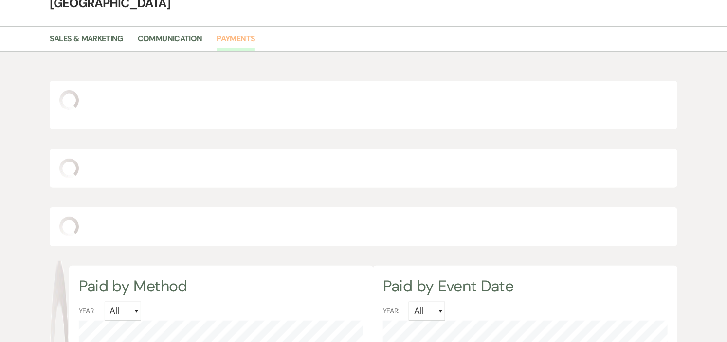
scroll to position [342, 727]
select select "2025"
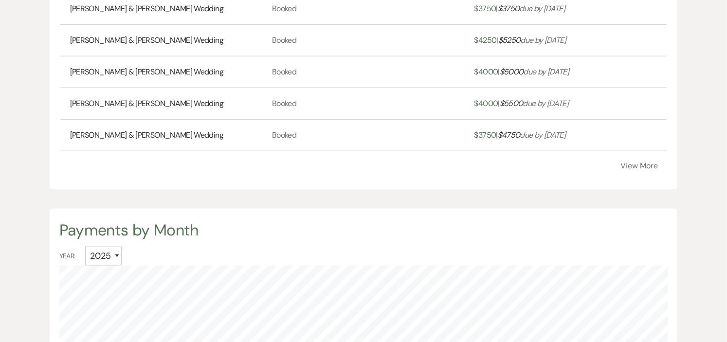
click at [634, 164] on button "View More" at bounding box center [639, 166] width 37 height 8
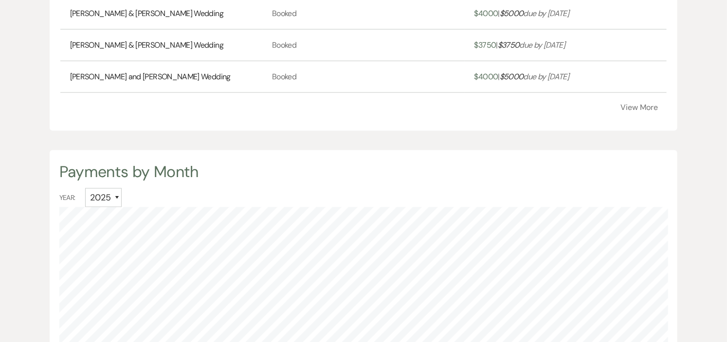
click at [639, 106] on button "View More" at bounding box center [639, 108] width 37 height 8
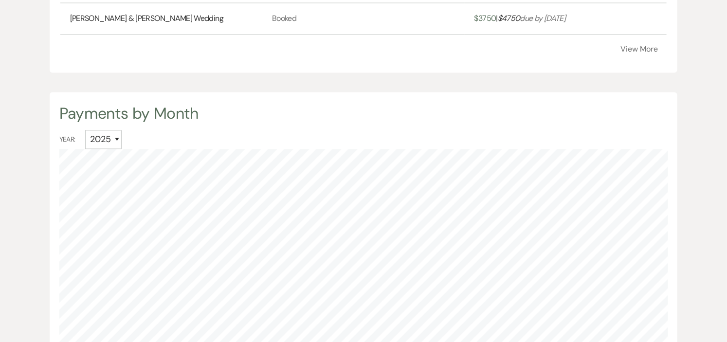
click at [631, 49] on button "View More" at bounding box center [639, 50] width 37 height 8
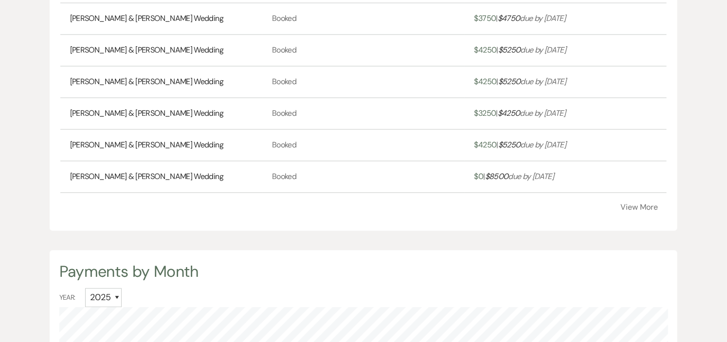
click at [627, 206] on button "View More" at bounding box center [639, 208] width 37 height 8
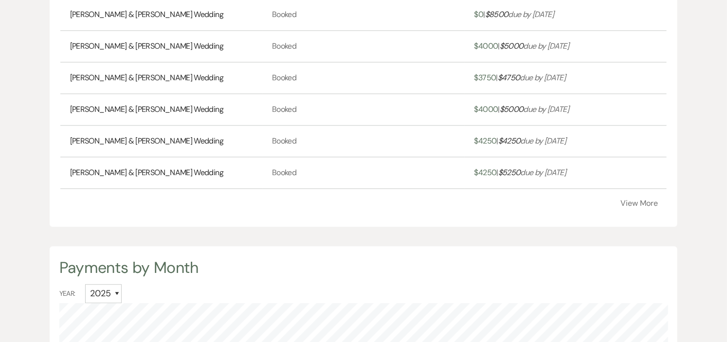
click at [627, 203] on button "View More" at bounding box center [639, 204] width 37 height 8
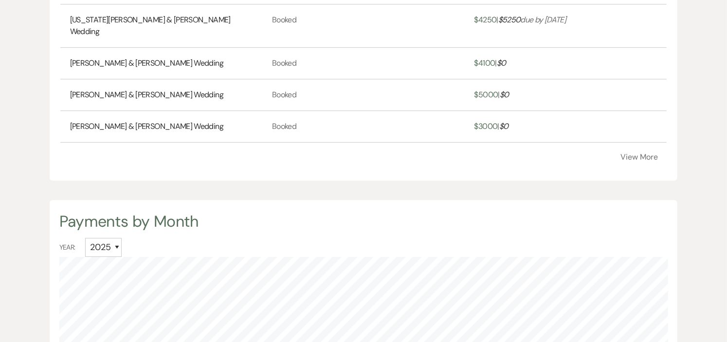
click at [637, 153] on button "View More" at bounding box center [639, 157] width 37 height 8
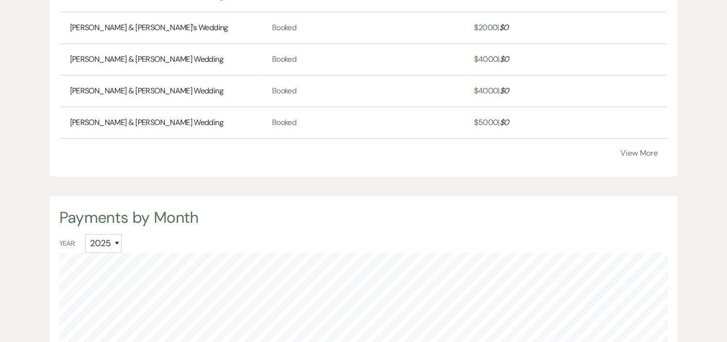
click at [636, 149] on button "View More" at bounding box center [639, 153] width 37 height 8
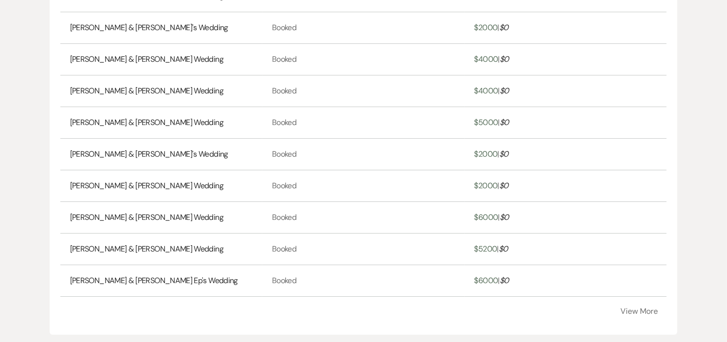
click at [629, 308] on button "View More" at bounding box center [639, 312] width 37 height 8
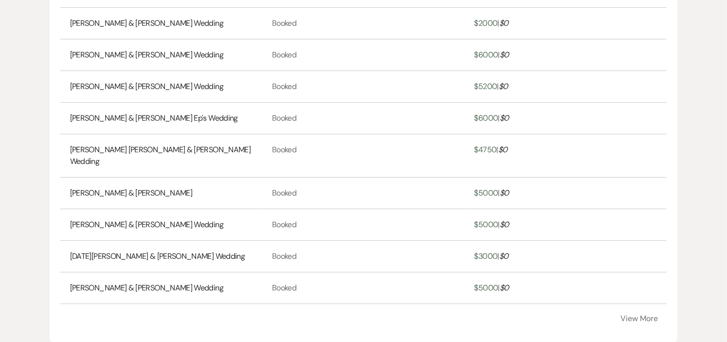
click at [630, 315] on button "View More" at bounding box center [639, 319] width 37 height 8
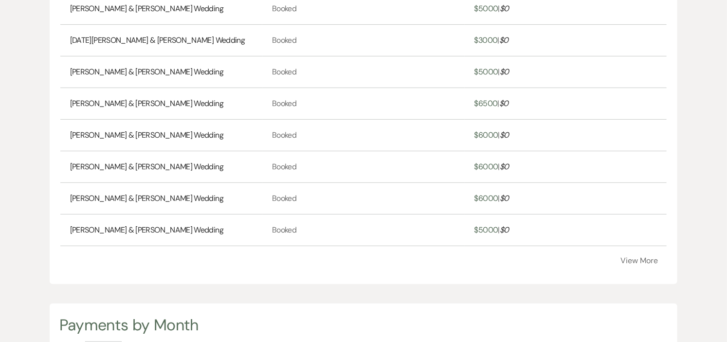
click at [638, 257] on button "View More" at bounding box center [639, 261] width 37 height 8
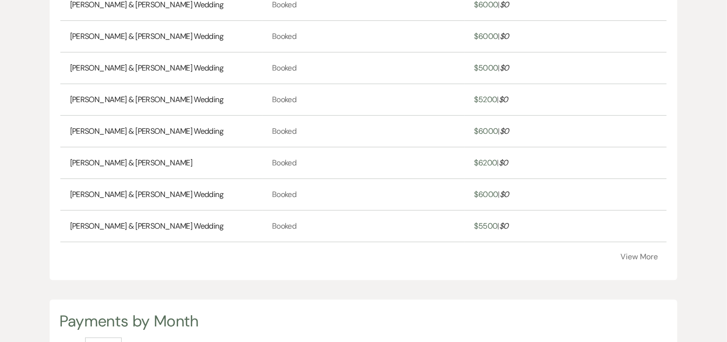
click at [638, 253] on button "View More" at bounding box center [639, 257] width 37 height 8
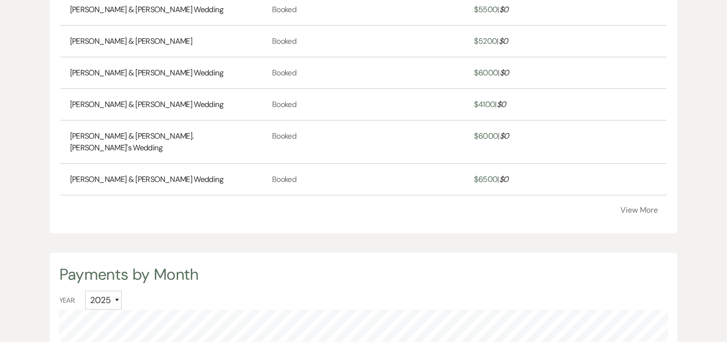
click at [634, 206] on button "View More" at bounding box center [639, 210] width 37 height 8
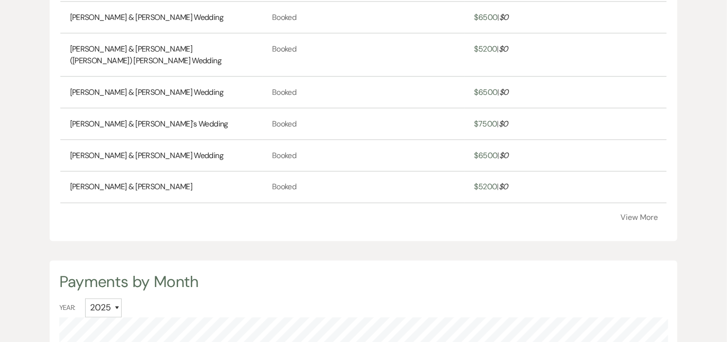
click at [634, 214] on button "View More" at bounding box center [639, 218] width 37 height 8
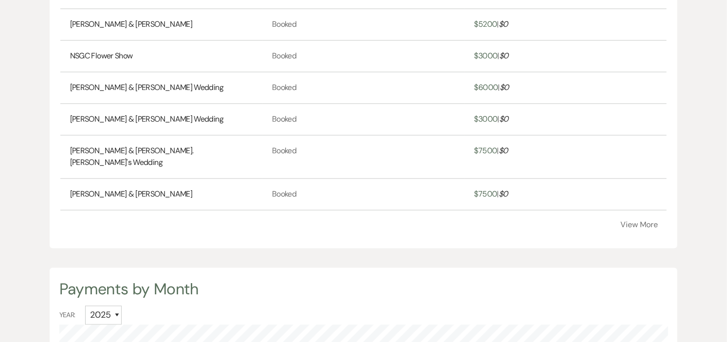
click at [634, 222] on button "View More" at bounding box center [639, 226] width 37 height 8
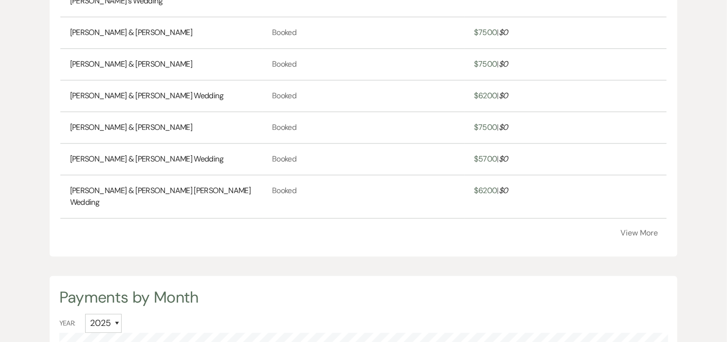
click at [633, 229] on button "View More" at bounding box center [639, 233] width 37 height 8
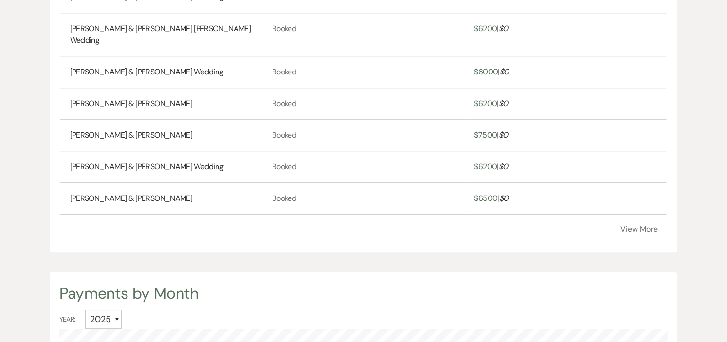
click at [633, 225] on button "View More" at bounding box center [639, 229] width 37 height 8
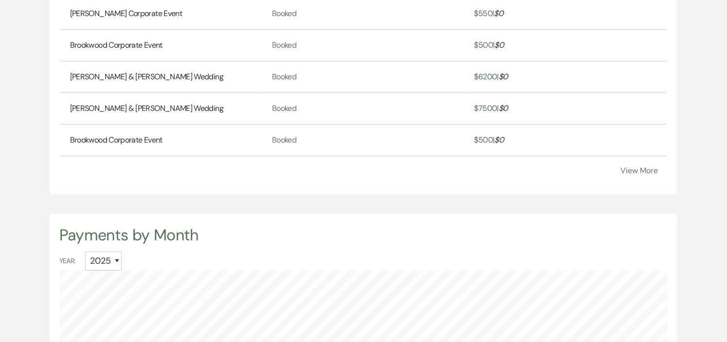
click at [627, 167] on button "View More" at bounding box center [639, 171] width 37 height 8
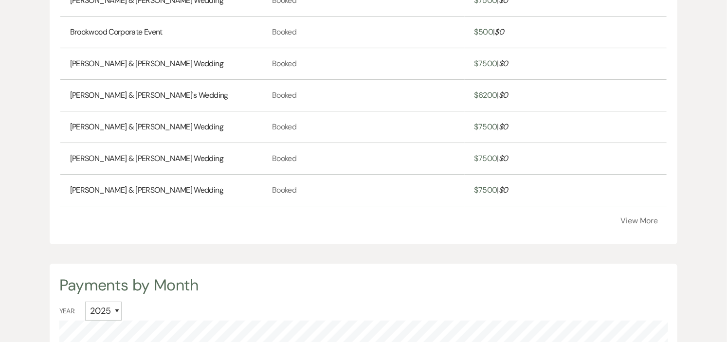
click at [634, 217] on button "View More" at bounding box center [639, 221] width 37 height 8
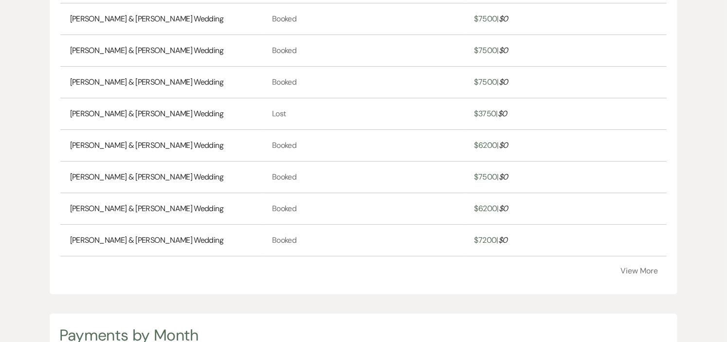
click at [634, 267] on button "View More" at bounding box center [639, 271] width 37 height 8
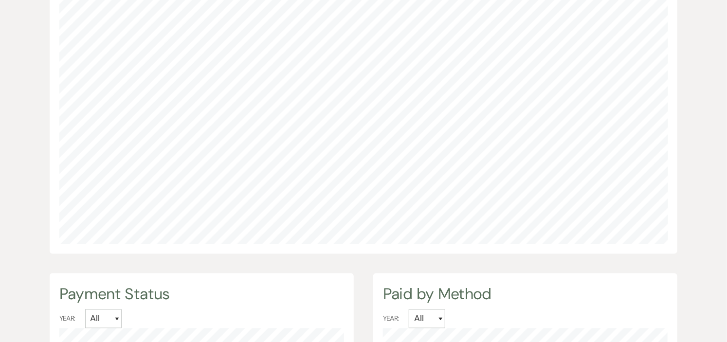
scroll to position [3787, 0]
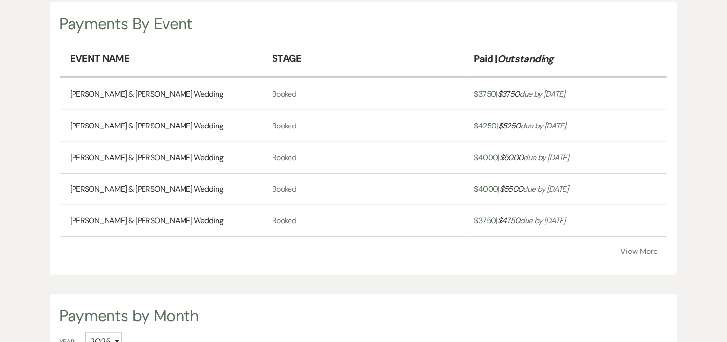
scroll to position [330, 0]
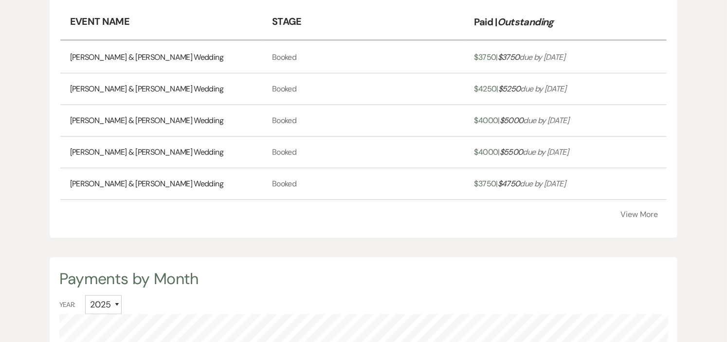
click at [631, 213] on button "View More" at bounding box center [639, 215] width 37 height 8
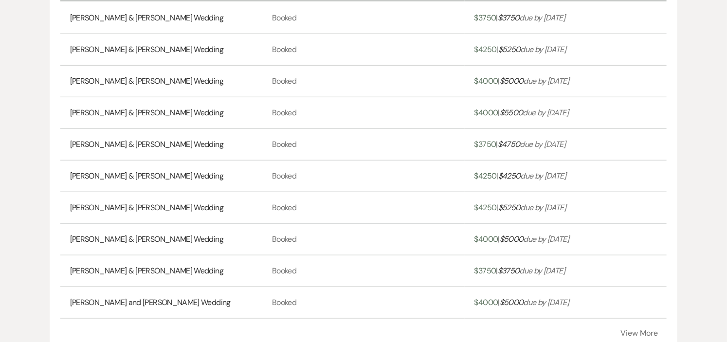
scroll to position [492, 0]
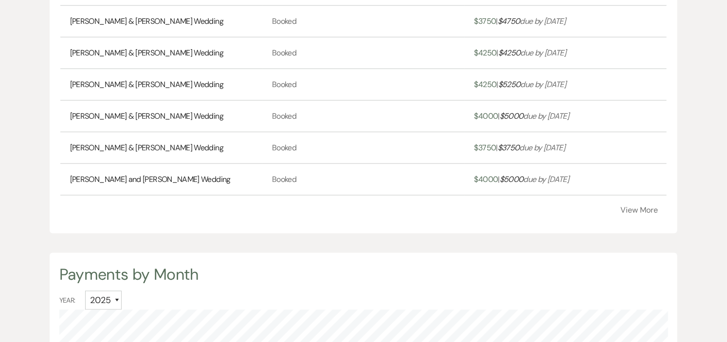
click at [640, 207] on button "View More" at bounding box center [639, 210] width 37 height 8
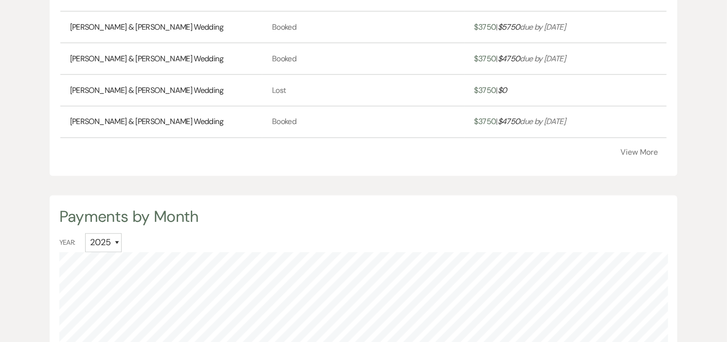
scroll to position [708, 0]
click at [641, 151] on button "View More" at bounding box center [639, 153] width 37 height 8
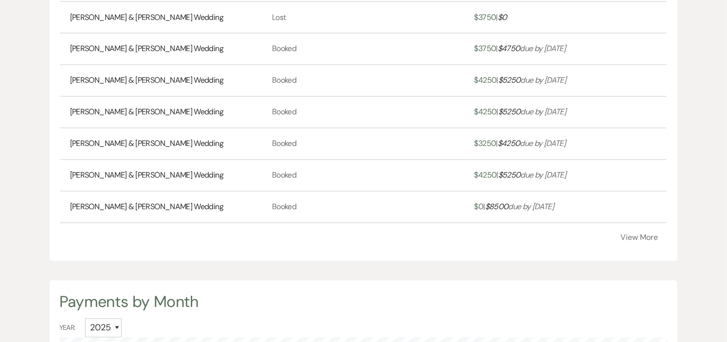
scroll to position [817, 0]
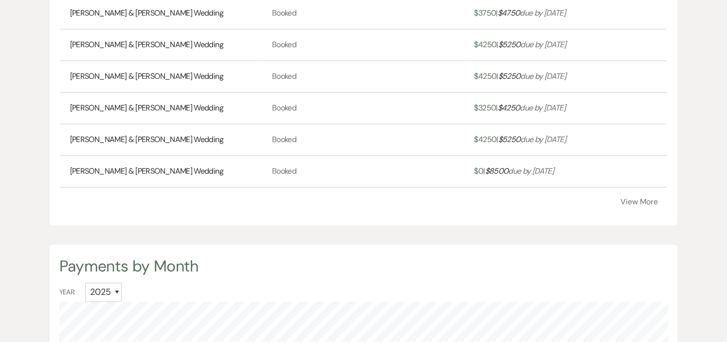
click at [649, 199] on button "View More" at bounding box center [639, 203] width 37 height 8
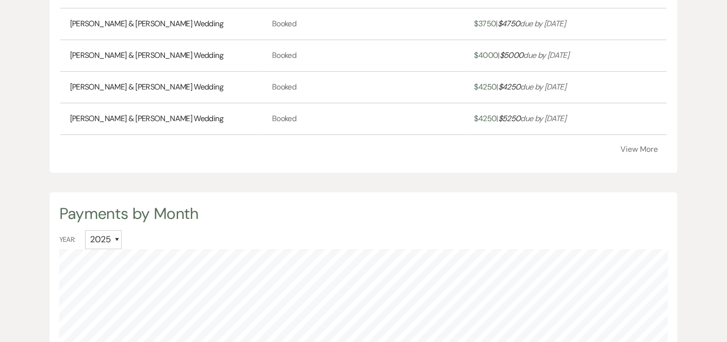
scroll to position [1033, 0]
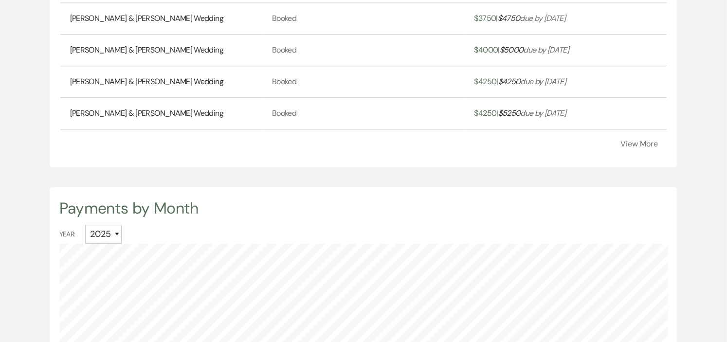
click at [636, 143] on button "View More" at bounding box center [639, 144] width 37 height 8
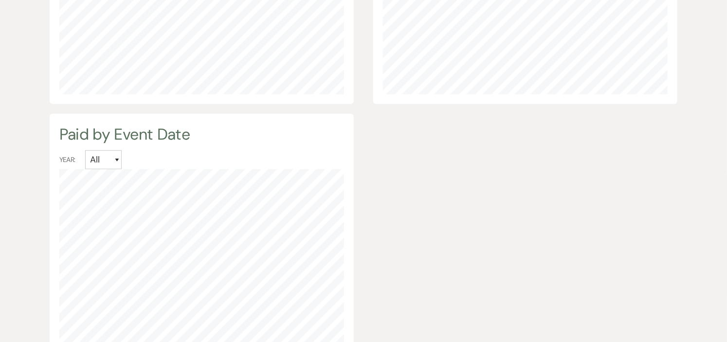
scroll to position [1953, 0]
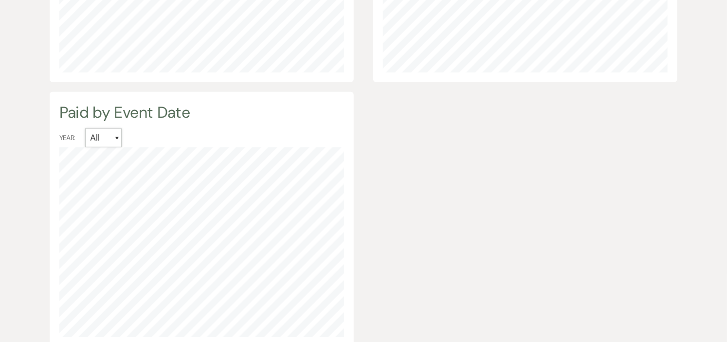
click at [118, 129] on select "All 2025 2024 2023 2022 2021" at bounding box center [103, 138] width 37 height 19
click at [85, 129] on select "All 2025 2024 2023 2022 2021" at bounding box center [103, 138] width 37 height 19
click at [118, 129] on select "All 2025 2024 2023 2022 2021" at bounding box center [103, 138] width 37 height 19
select select "All"
click at [85, 129] on select "All 2025 2024 2023 2022 2021" at bounding box center [103, 138] width 37 height 19
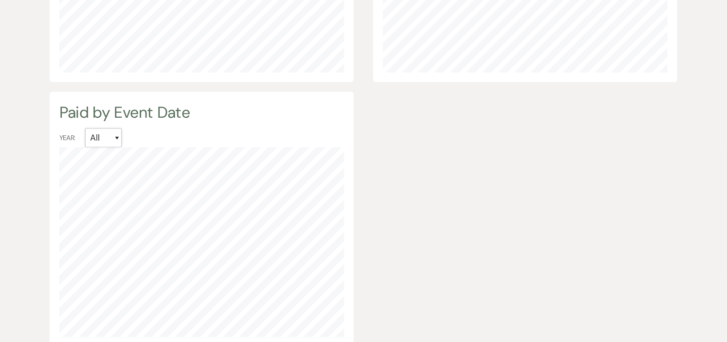
click at [117, 129] on select "All 2025 2024 2023 2022 2021" at bounding box center [103, 138] width 37 height 19
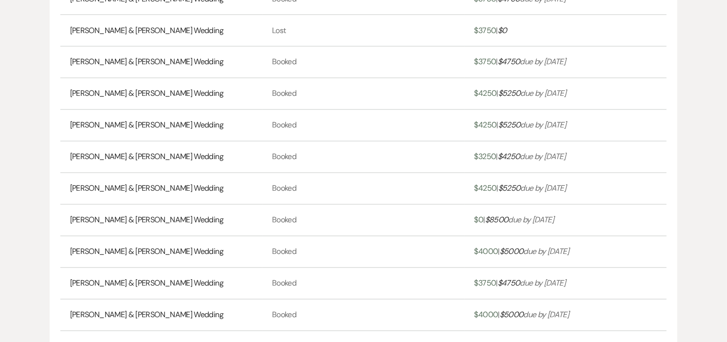
scroll to position [762, 0]
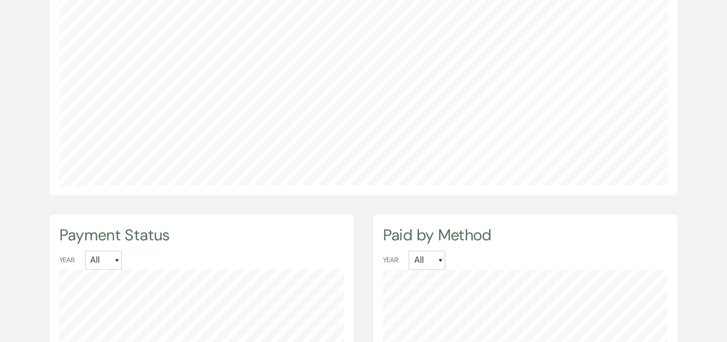
scroll to position [342, 727]
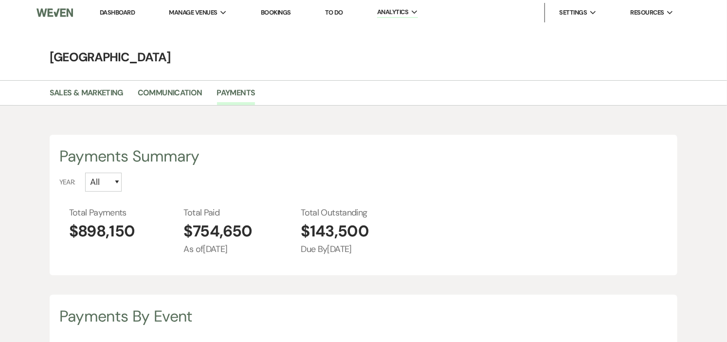
click at [111, 11] on link "Dashboard" at bounding box center [117, 12] width 35 height 8
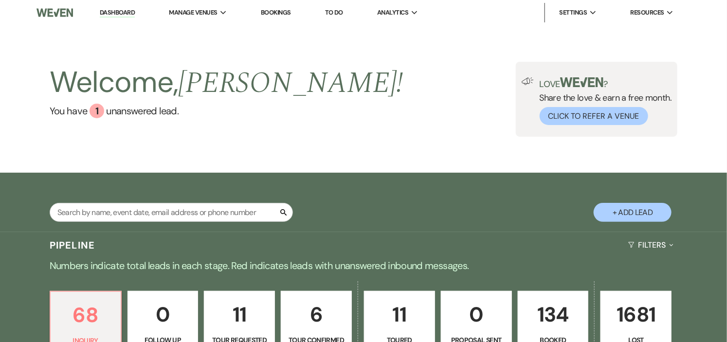
click at [558, 298] on p "134" at bounding box center [553, 314] width 58 height 33
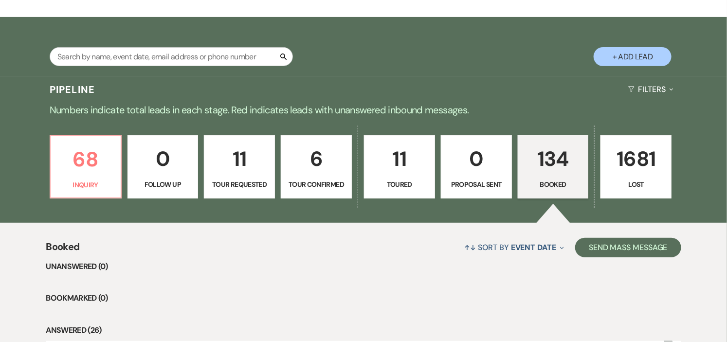
scroll to position [162, 0]
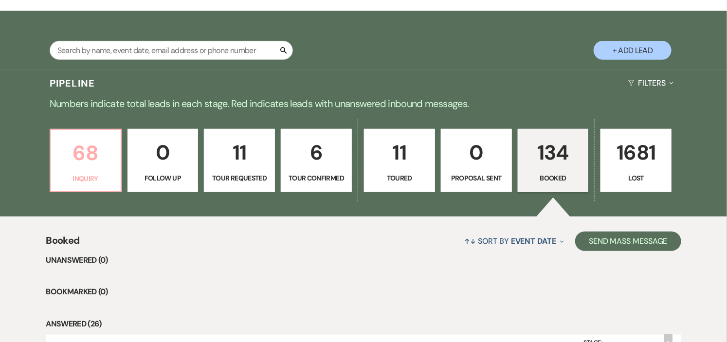
click at [89, 176] on p "Inquiry" at bounding box center [85, 178] width 58 height 11
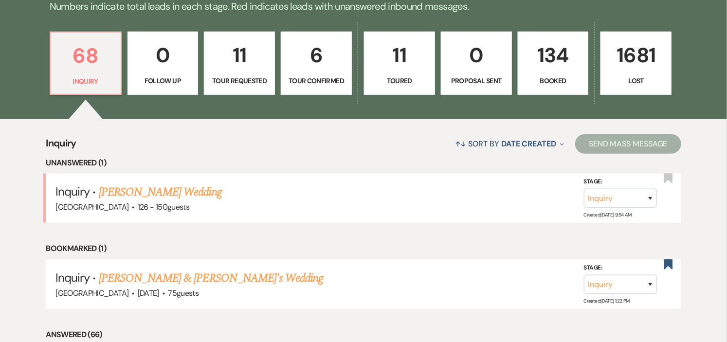
scroll to position [324, 0]
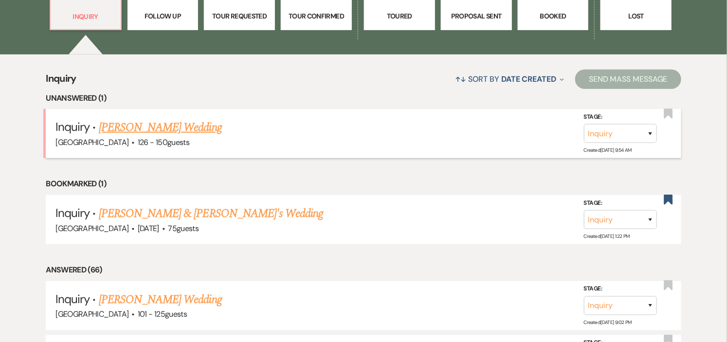
click at [160, 125] on link "Liz Murphy's Wedding" at bounding box center [160, 128] width 123 height 18
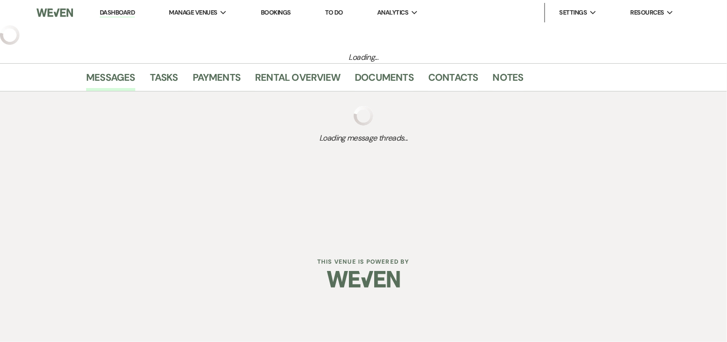
select select "4"
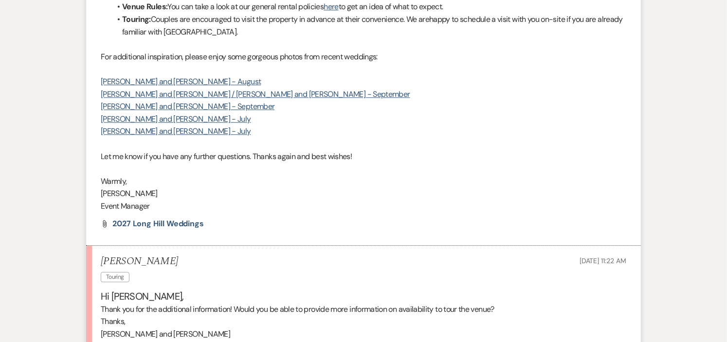
scroll to position [1262, 0]
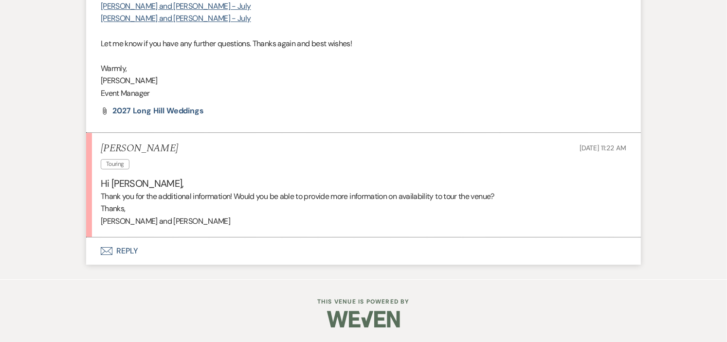
click at [132, 251] on button "Envelope Reply" at bounding box center [363, 251] width 555 height 27
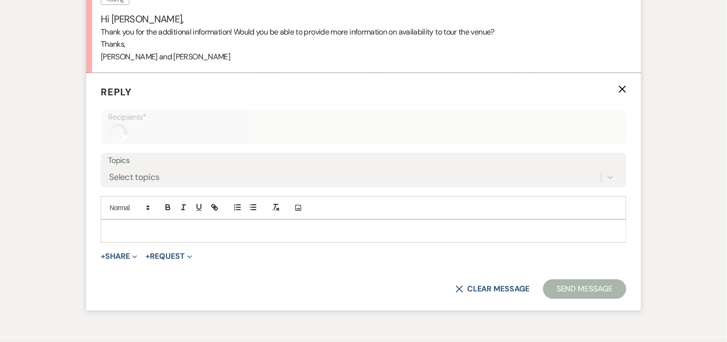
scroll to position [1429, 0]
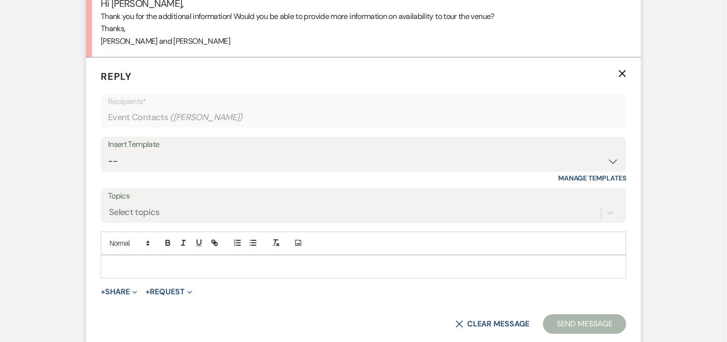
click at [225, 272] on p at bounding box center [364, 266] width 510 height 11
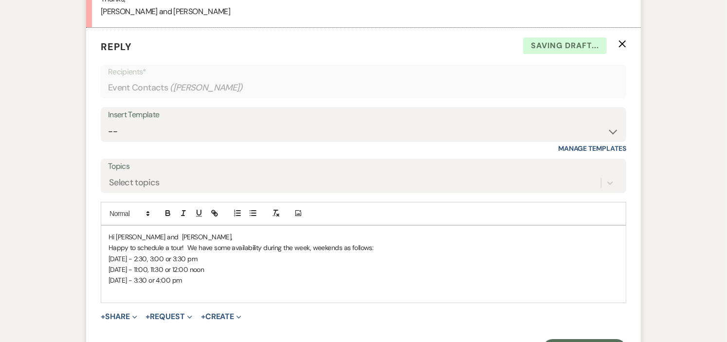
scroll to position [1483, 0]
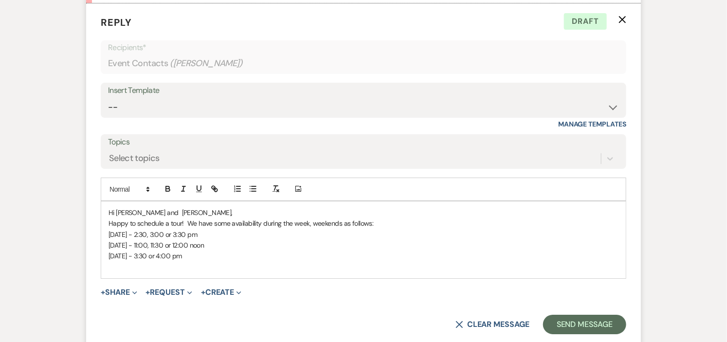
click at [308, 229] on p "Happy to schedule a tour! We have some availability during the week, weekends a…" at bounding box center [364, 223] width 510 height 11
click at [290, 273] on p at bounding box center [364, 267] width 510 height 11
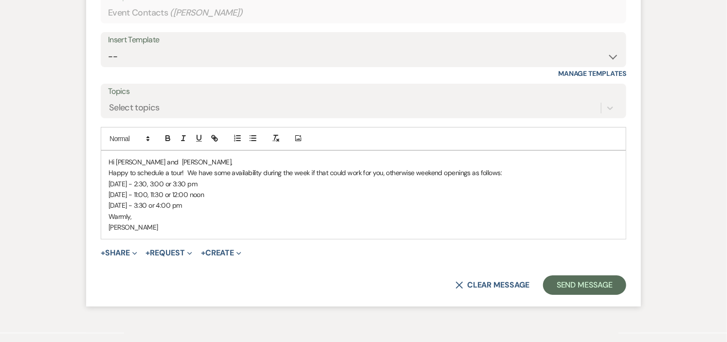
scroll to position [1600, 0]
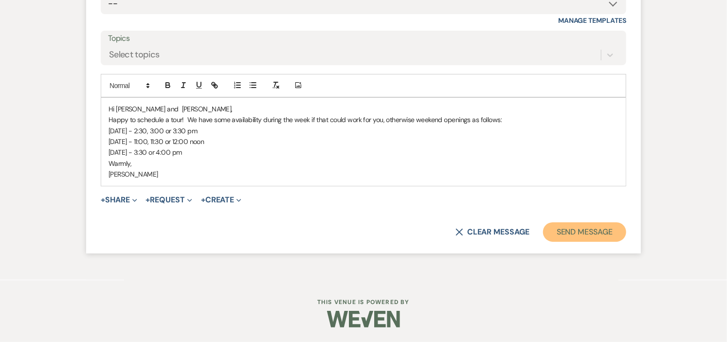
click at [604, 231] on button "Send Message" at bounding box center [584, 232] width 83 height 19
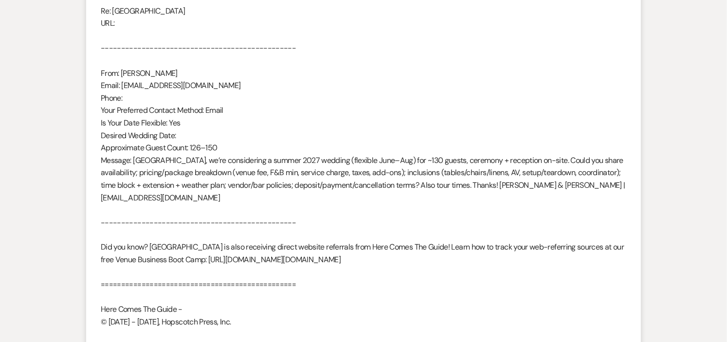
scroll to position [0, 0]
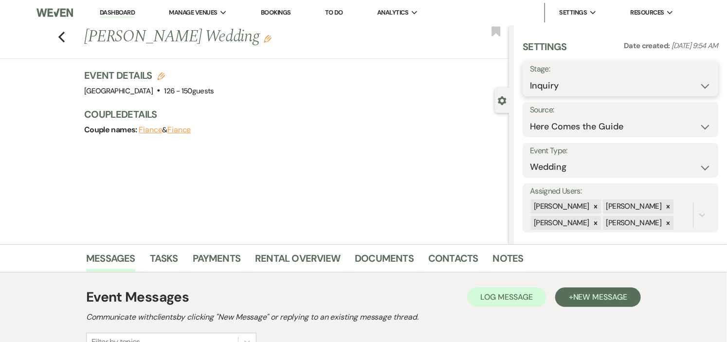
click at [692, 85] on select "Inquiry Follow Up Tour Requested Tour Confirmed Toured Proposal Sent Booked Lost" at bounding box center [620, 85] width 181 height 19
select select "2"
click at [530, 76] on select "Inquiry Follow Up Tour Requested Tour Confirmed Toured Proposal Sent Booked Lost" at bounding box center [620, 85] width 181 height 19
click at [697, 79] on button "Save" at bounding box center [698, 78] width 40 height 19
click at [109, 11] on link "Dashboard" at bounding box center [117, 12] width 35 height 9
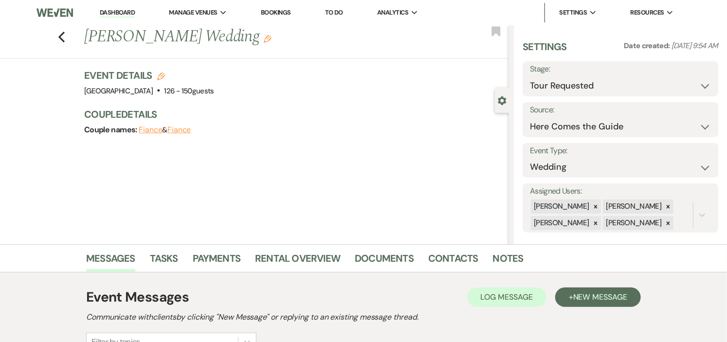
select select "2"
